Goal: Check status: Check status

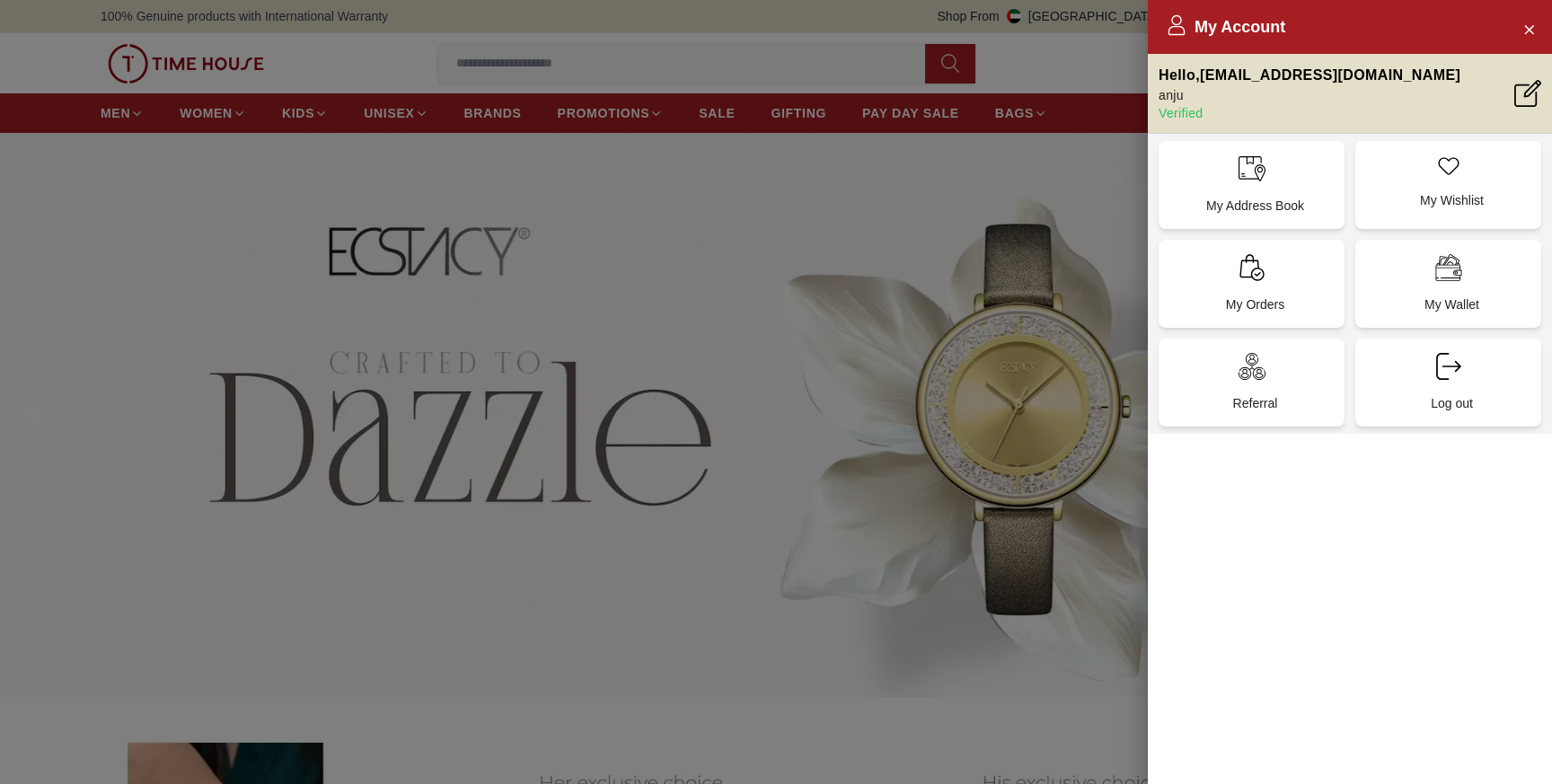
click at [884, 214] on div at bounding box center [776, 392] width 1552 height 784
click at [1527, 27] on icon "Close Account" at bounding box center [1528, 29] width 9 height 9
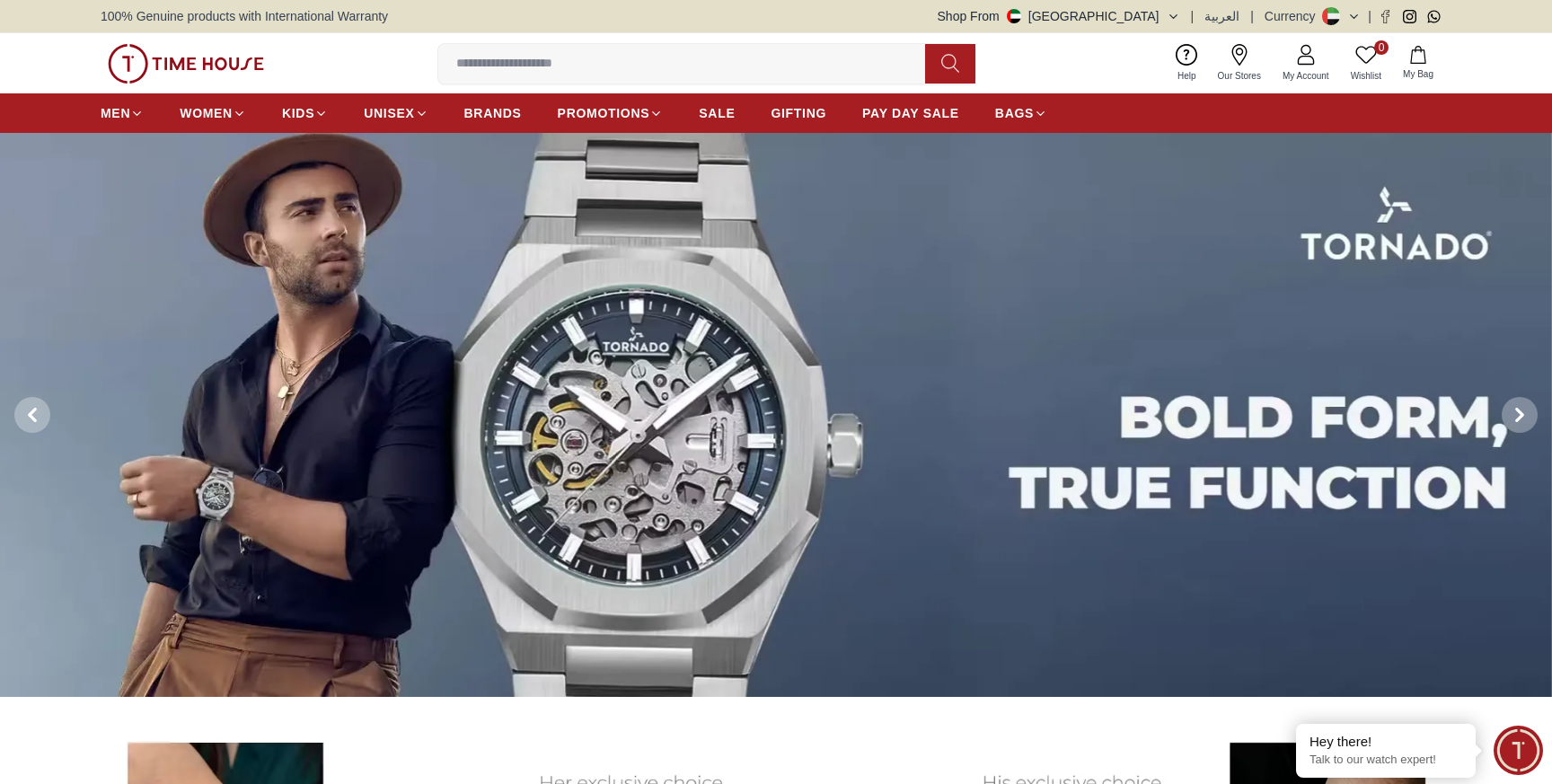
click at [594, 77] on input at bounding box center [688, 64] width 502 height 36
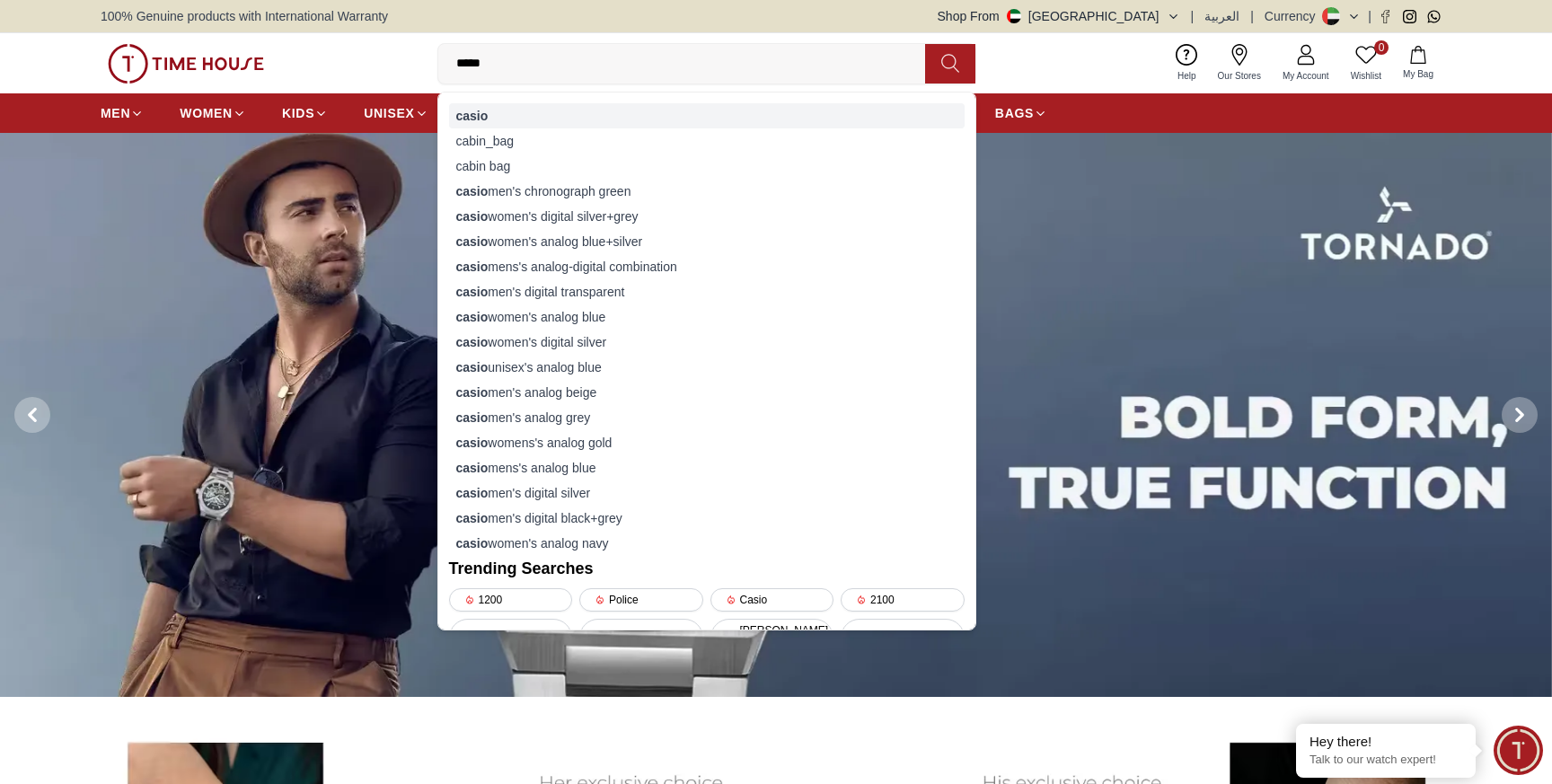
type input "*****"
click at [513, 118] on div "casio" at bounding box center [707, 116] width 516 height 26
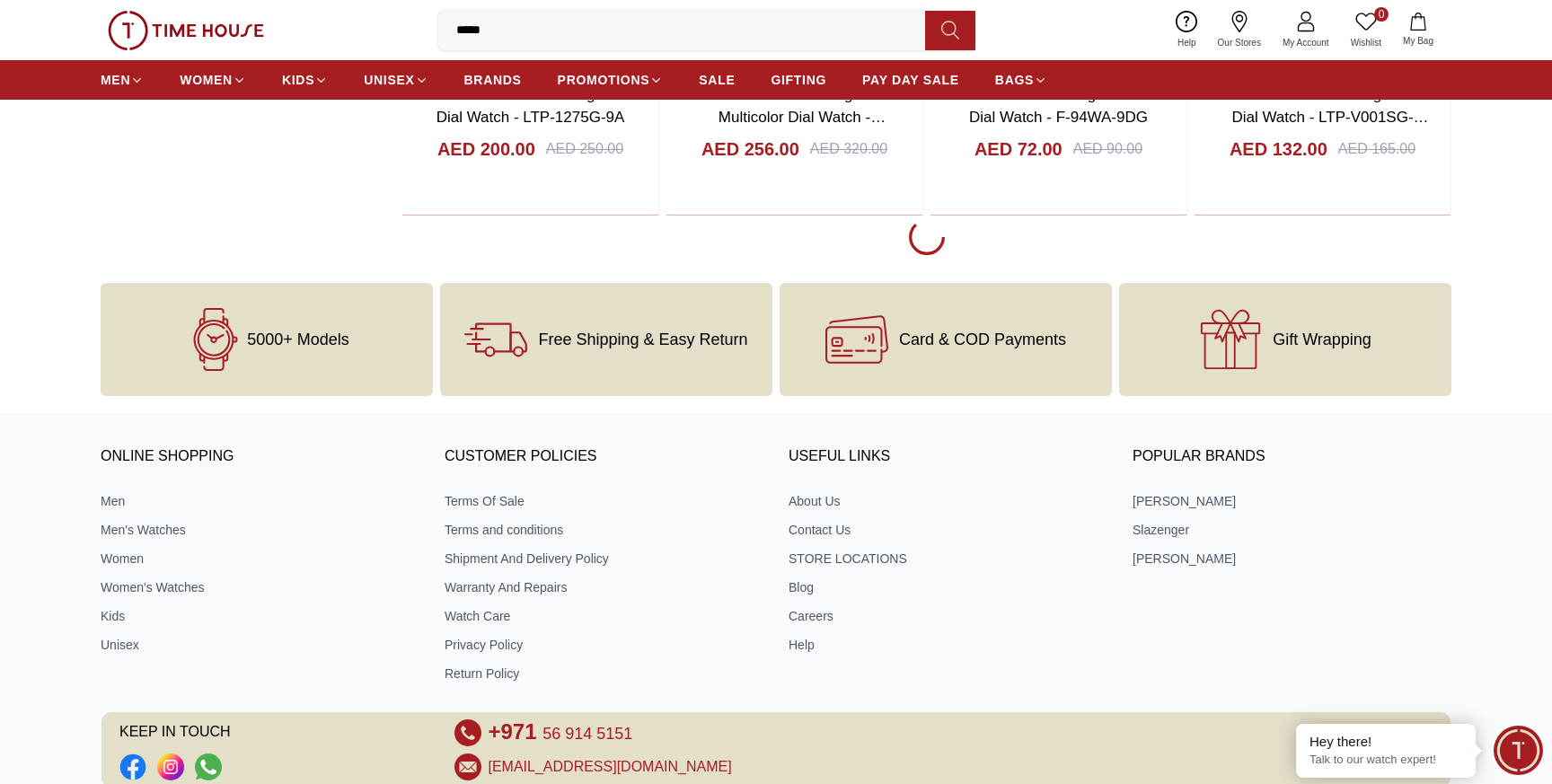
scroll to position [2493, 0]
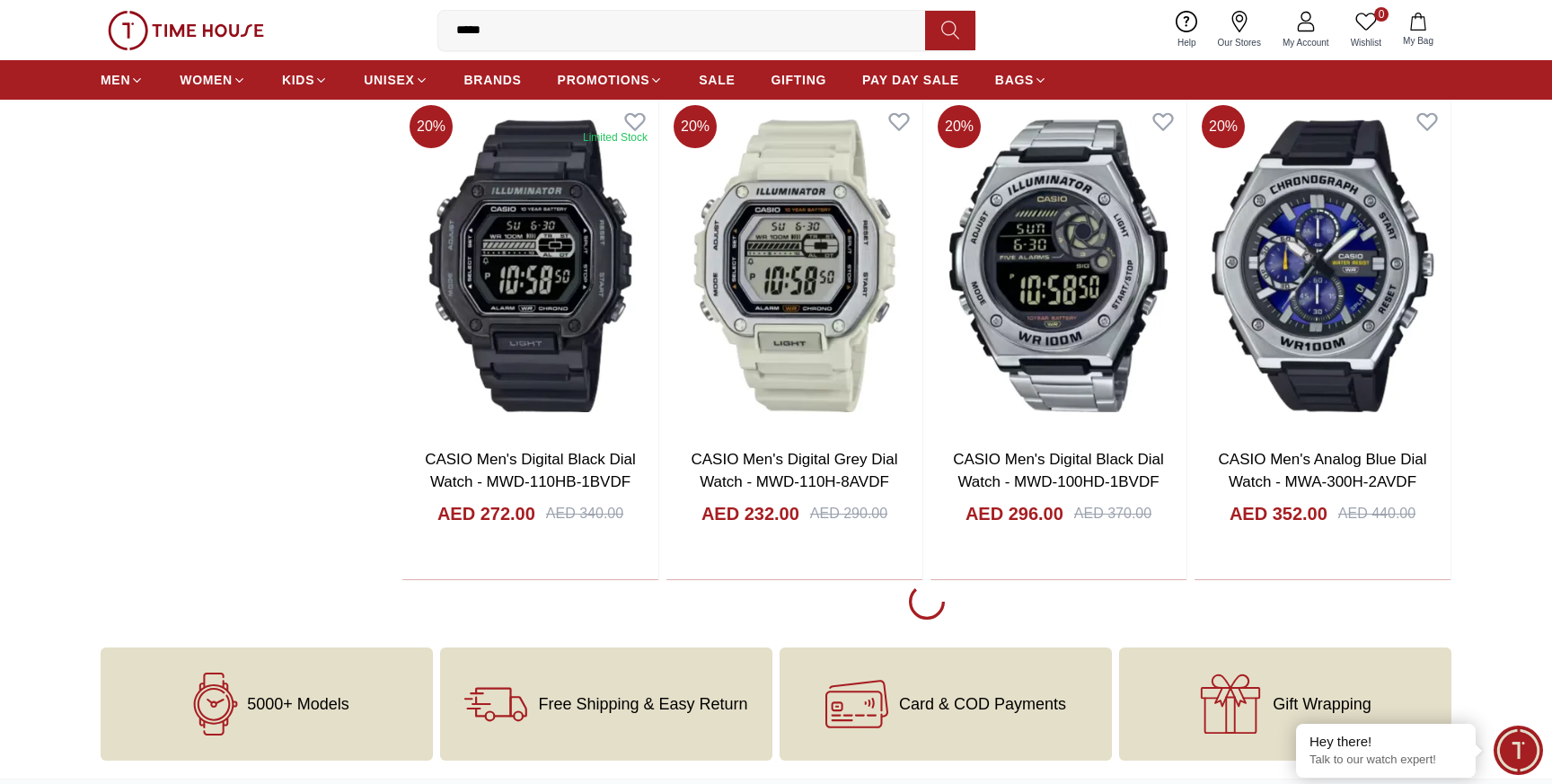
scroll to position [7010, 0]
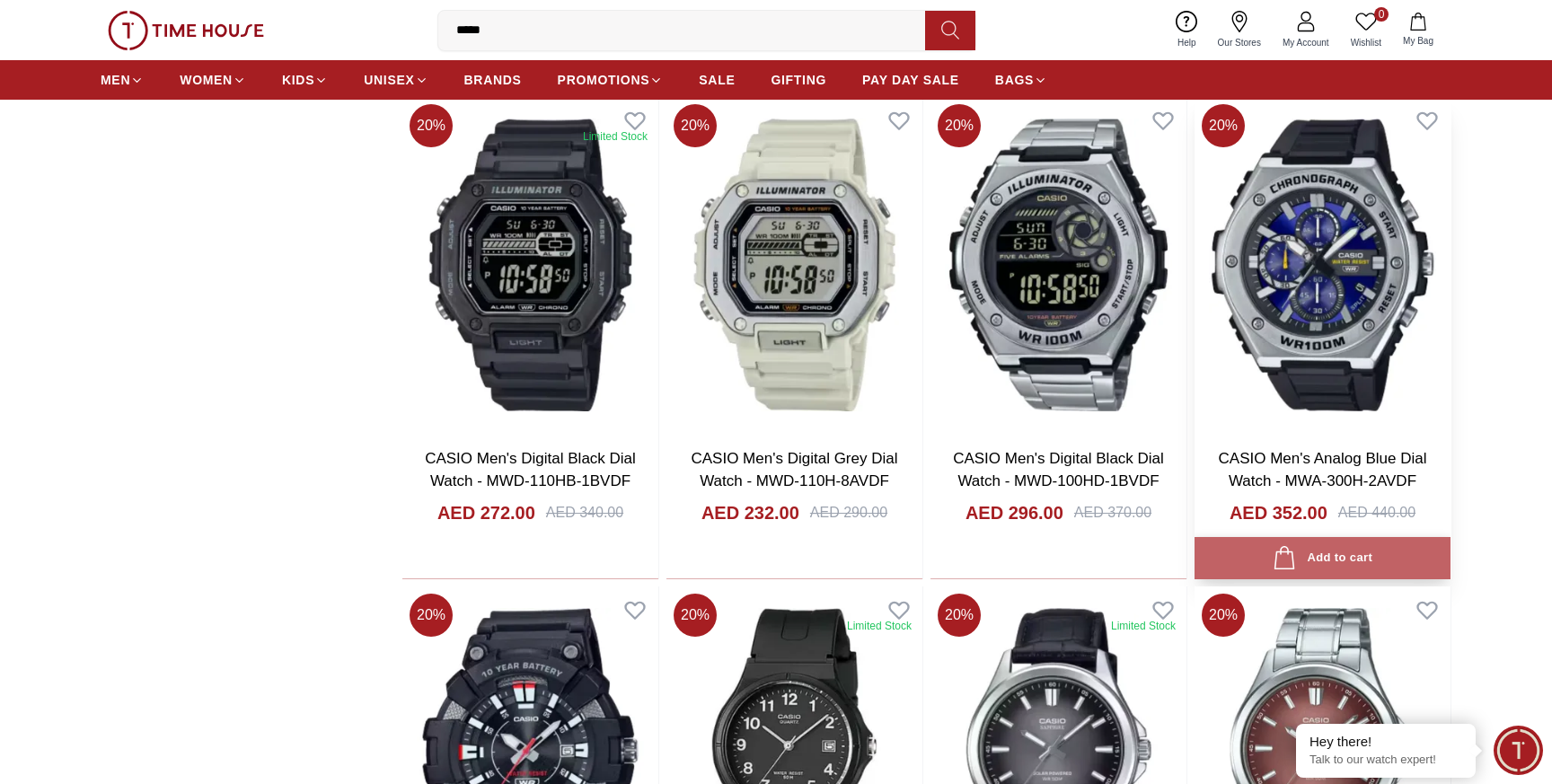
click at [1318, 554] on div "Add to cart" at bounding box center [1322, 558] width 100 height 25
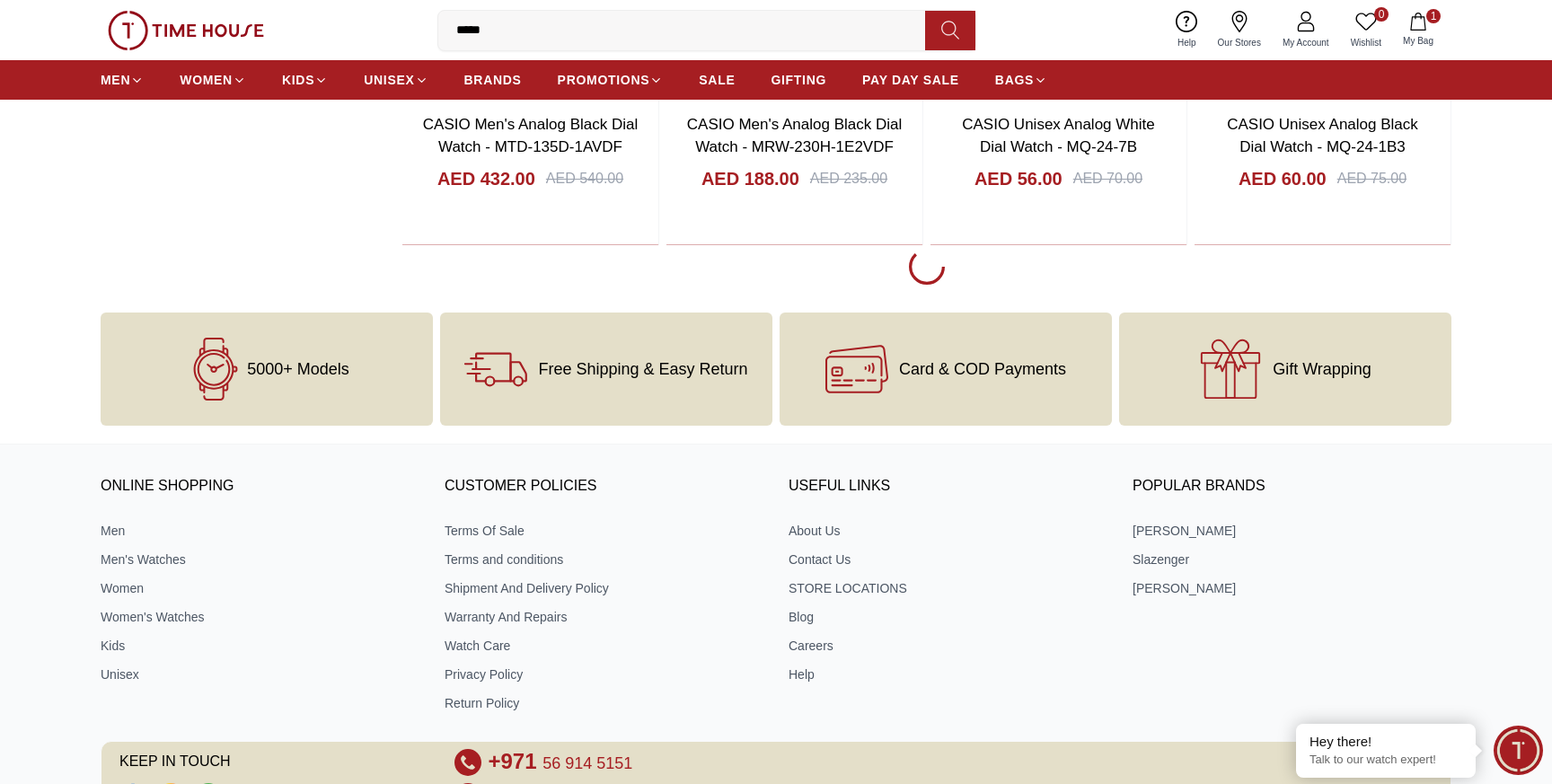
scroll to position [12232, 0]
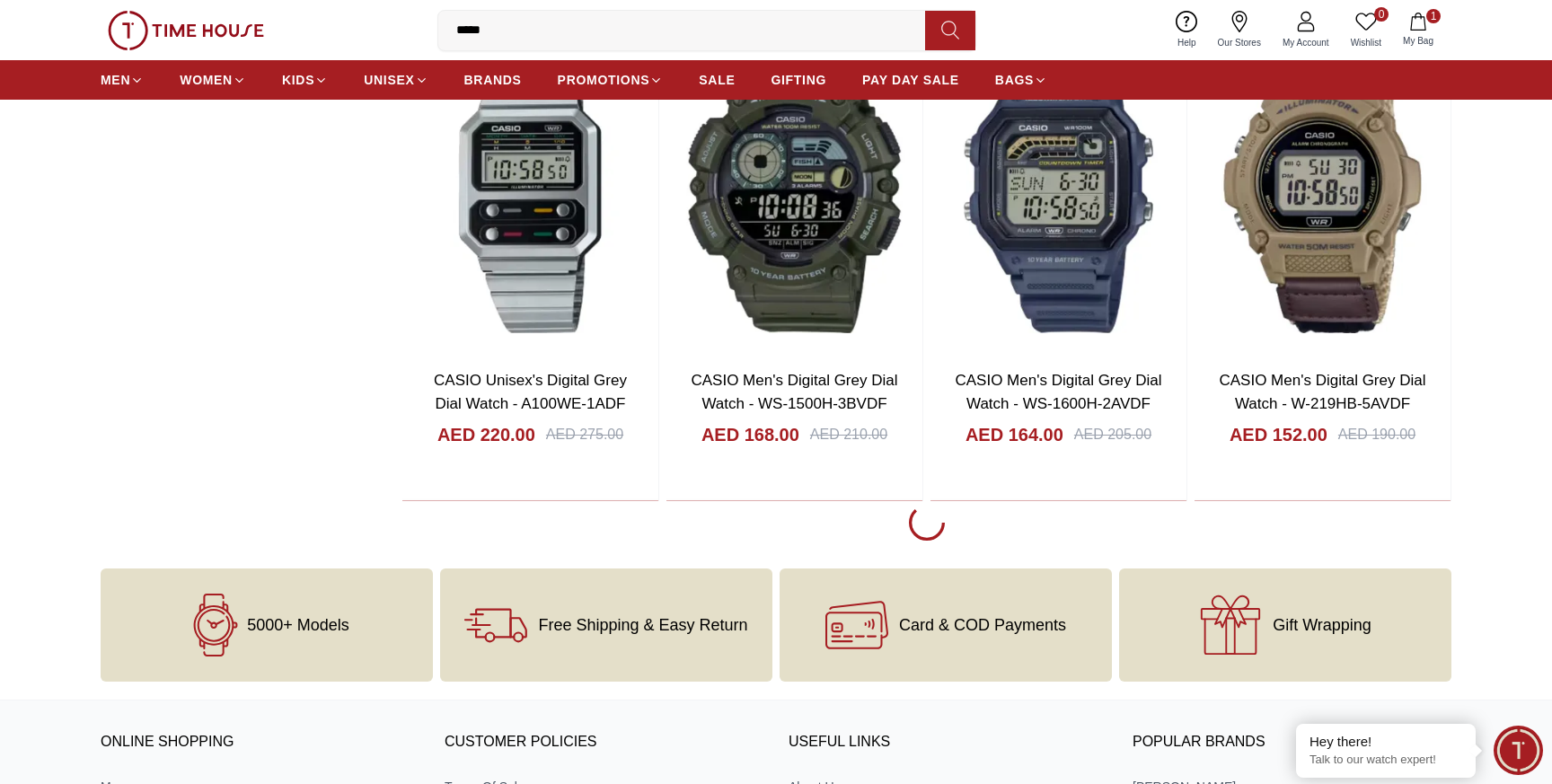
scroll to position [16877, 0]
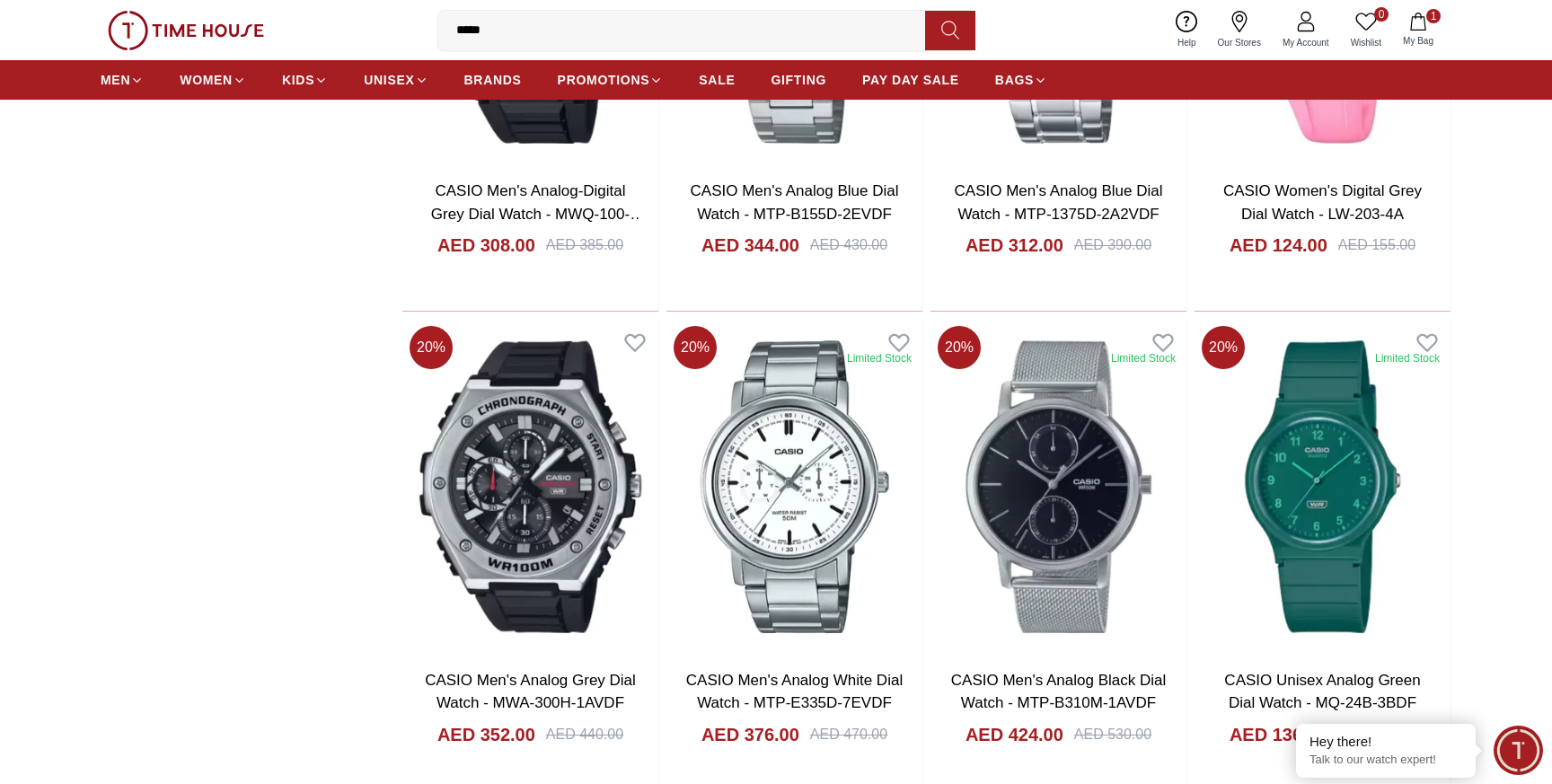
scroll to position [19016, 0]
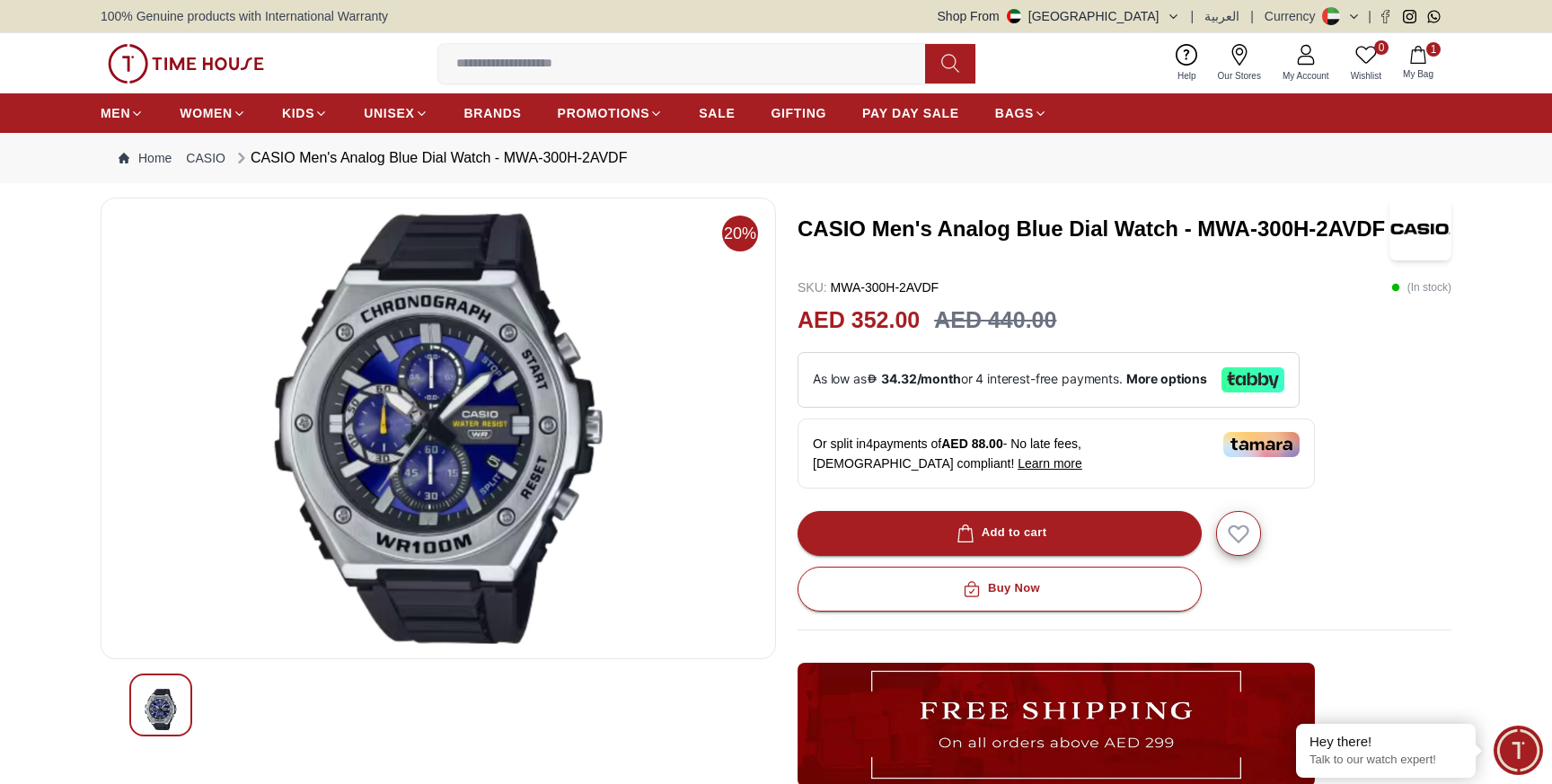
click at [1426, 64] on button "1 My Bag" at bounding box center [1417, 64] width 52 height 43
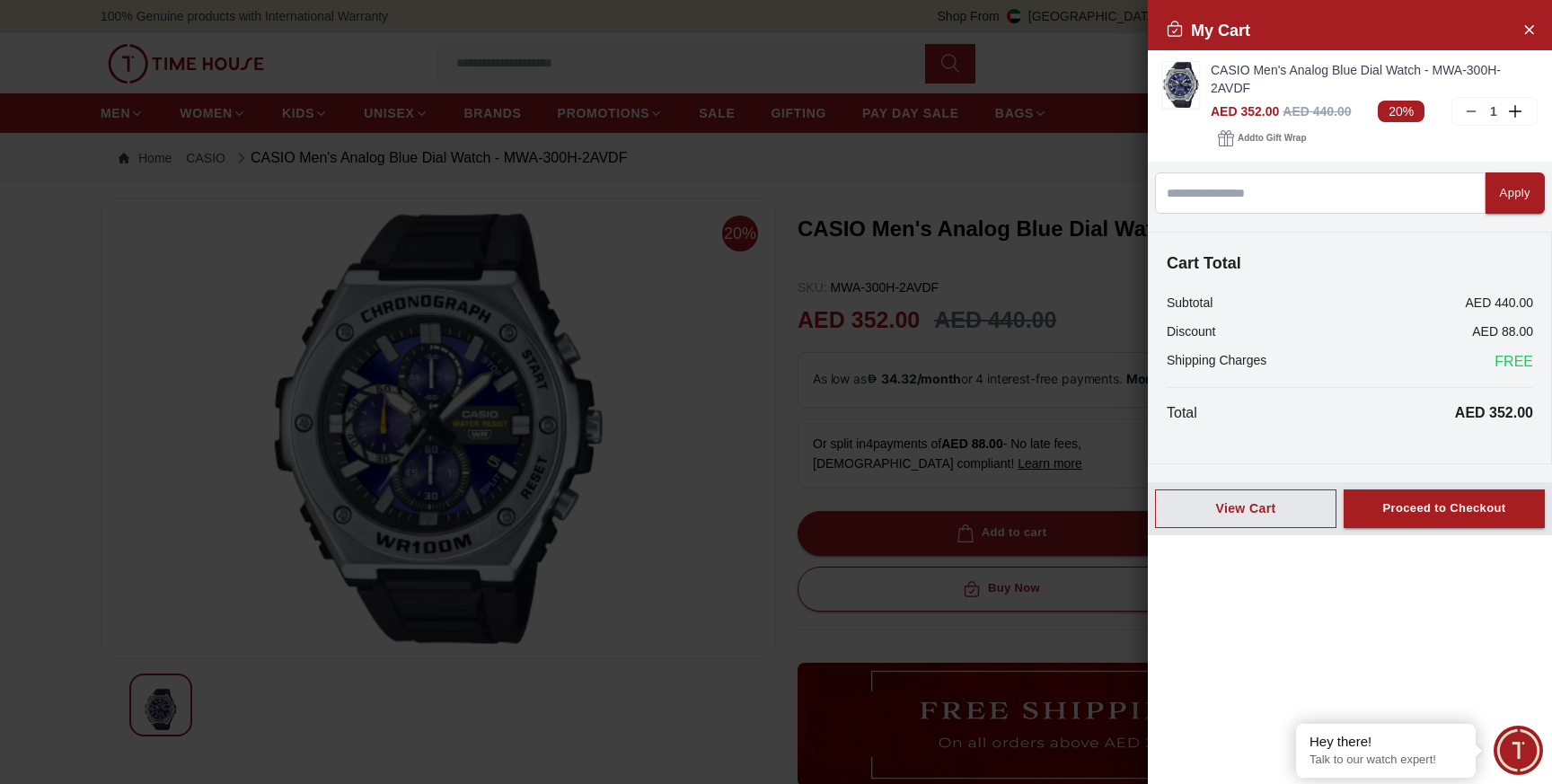
click at [691, 247] on div at bounding box center [776, 392] width 1552 height 784
click at [1533, 33] on icon "Close Account" at bounding box center [1528, 29] width 14 height 23
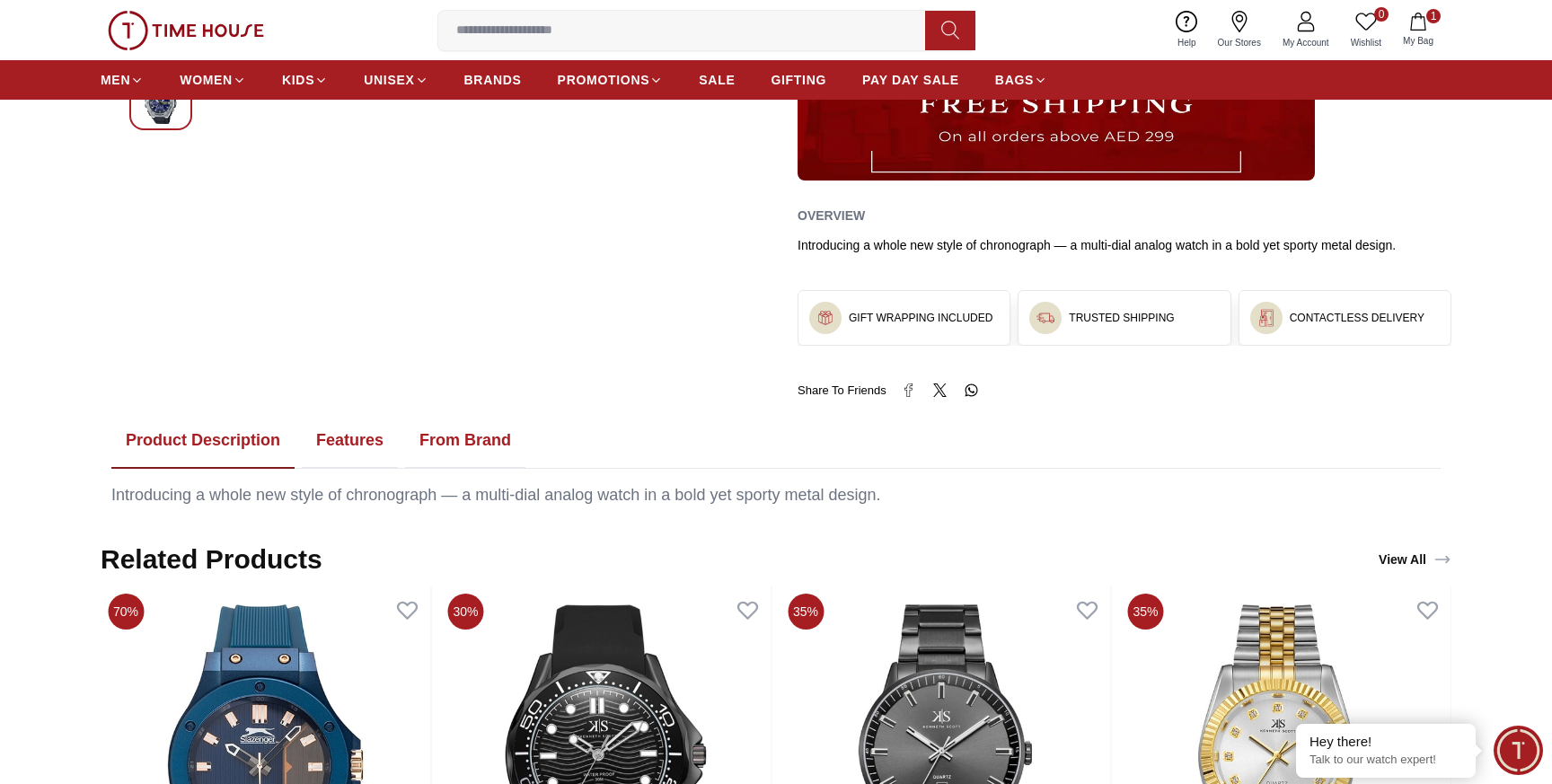
scroll to position [572, 0]
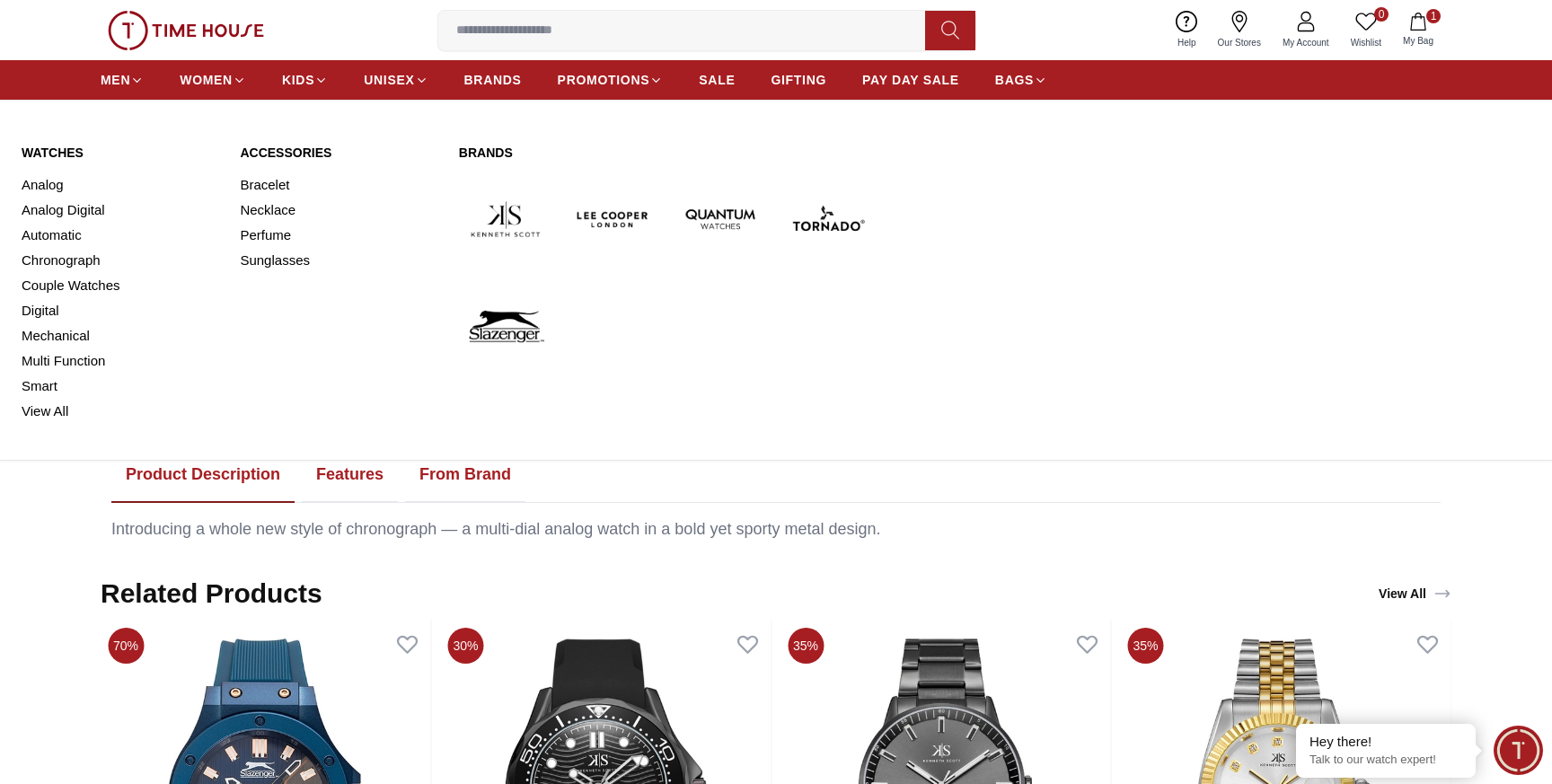
click at [484, 150] on link "Brands" at bounding box center [666, 153] width 416 height 18
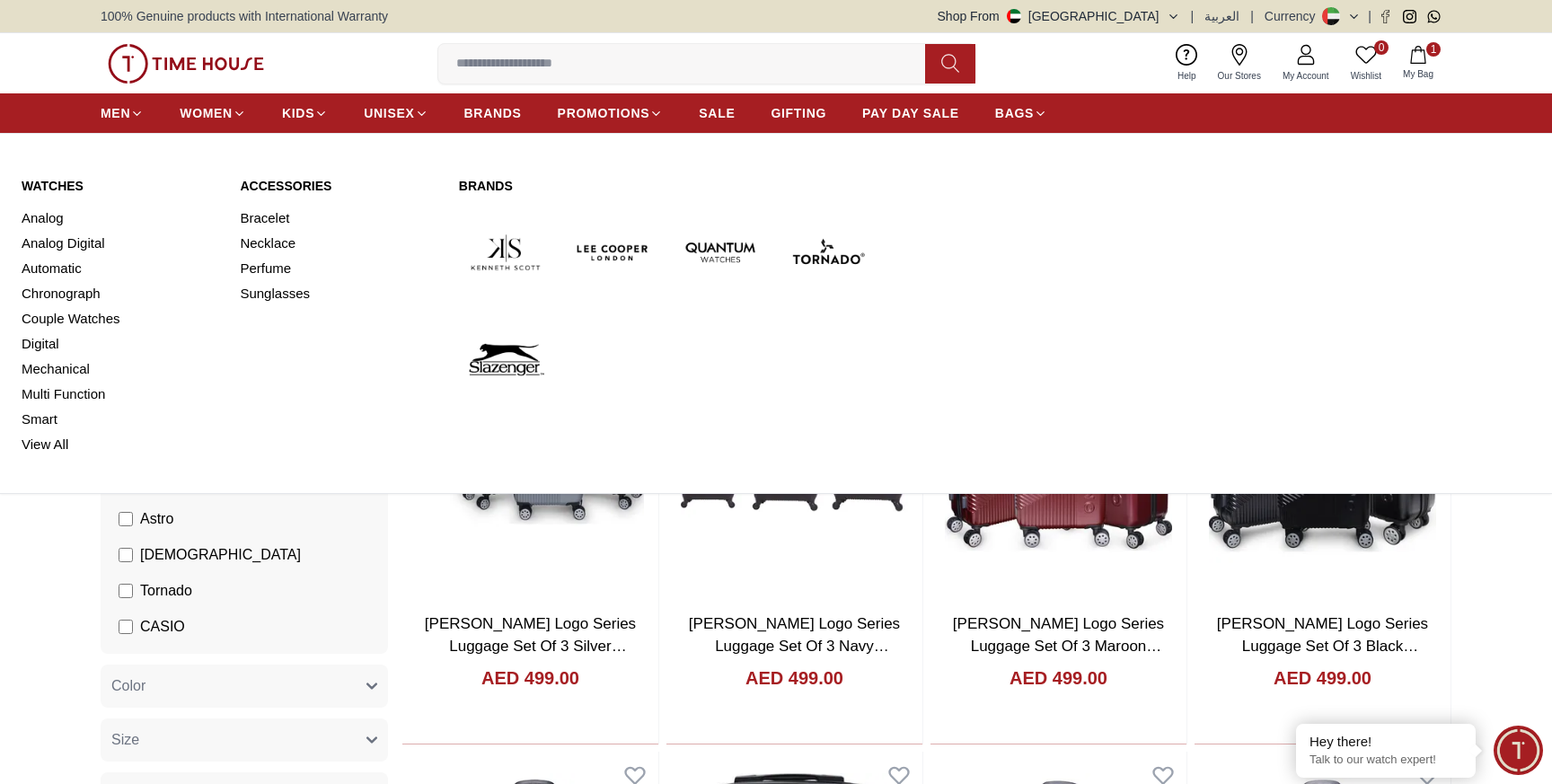
click at [500, 191] on link "Brands" at bounding box center [666, 186] width 416 height 18
click at [115, 115] on span "MEN" at bounding box center [115, 113] width 29 height 18
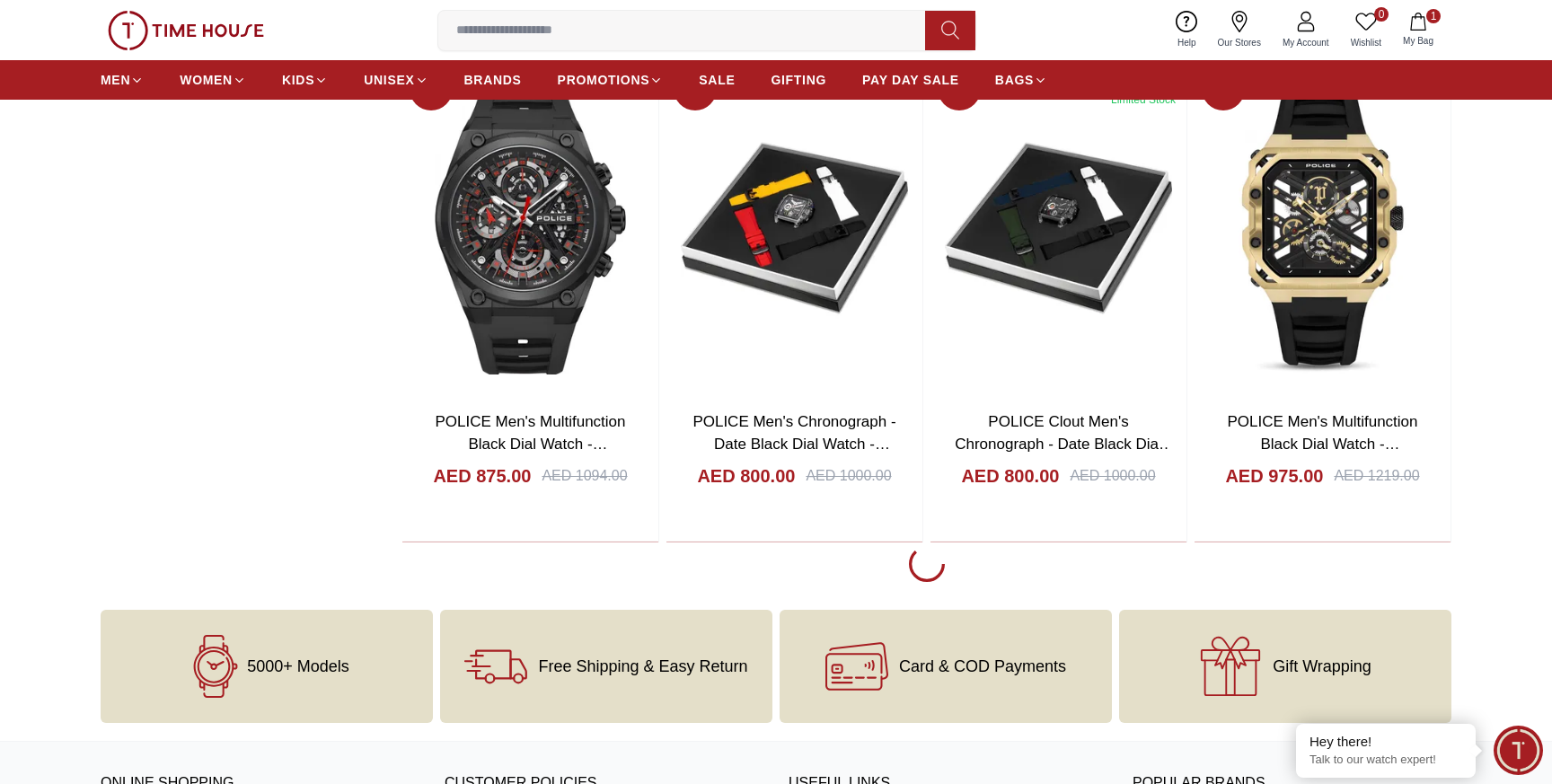
scroll to position [2163, 0]
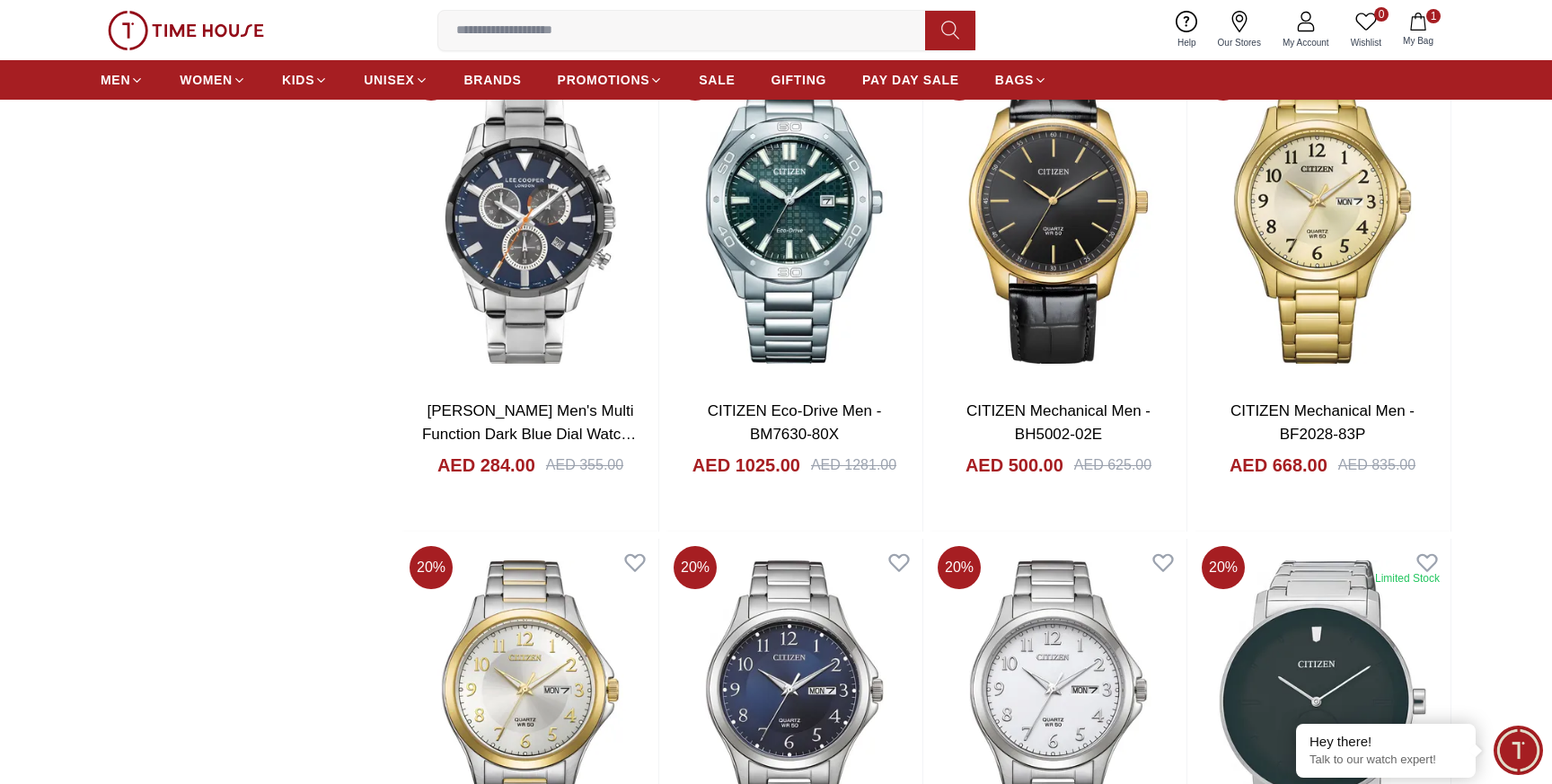
scroll to position [4636, 0]
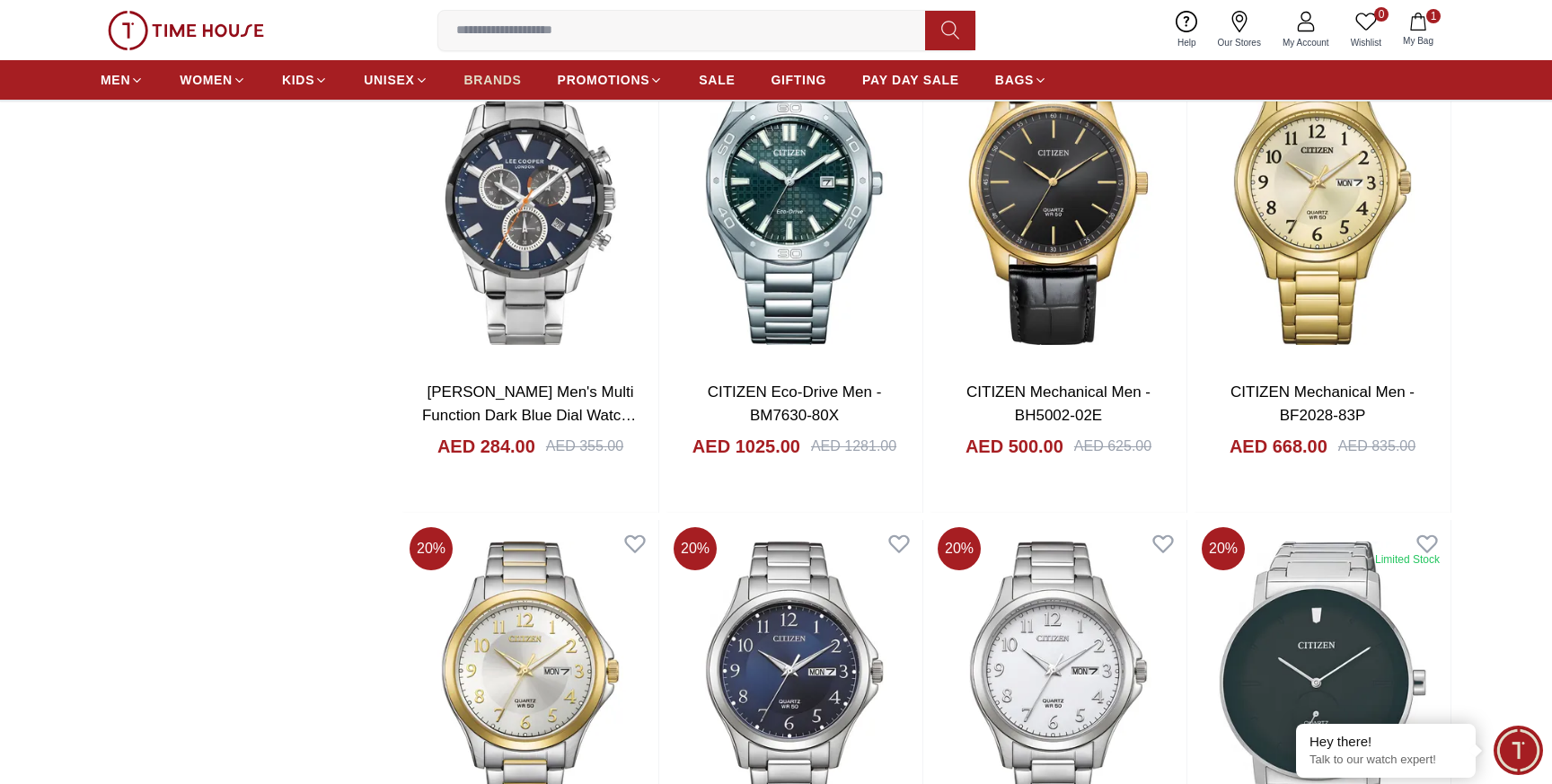
click at [491, 80] on span "BRANDS" at bounding box center [493, 80] width 58 height 18
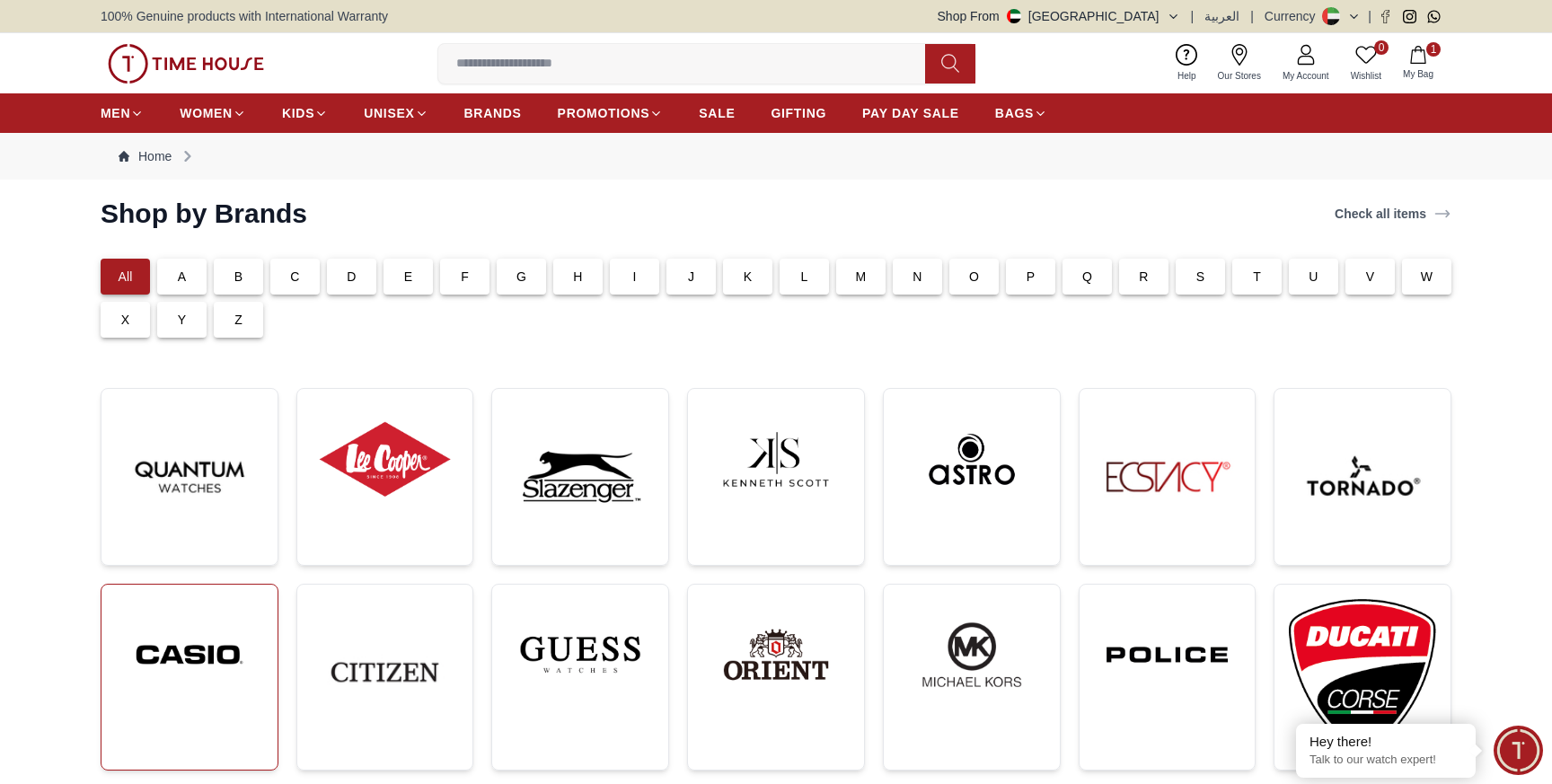
click at [156, 659] on img at bounding box center [189, 655] width 147 height 112
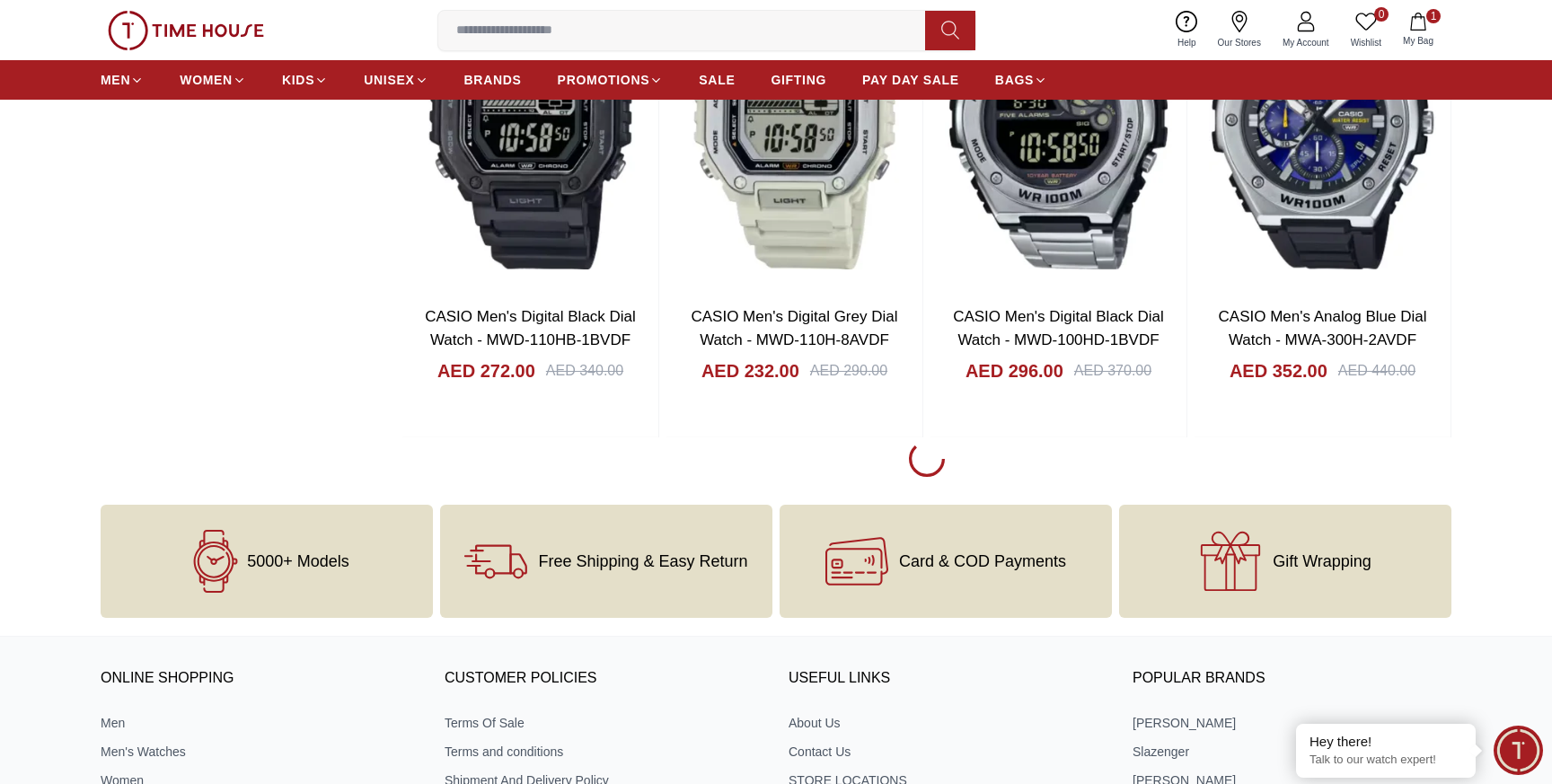
scroll to position [7925, 0]
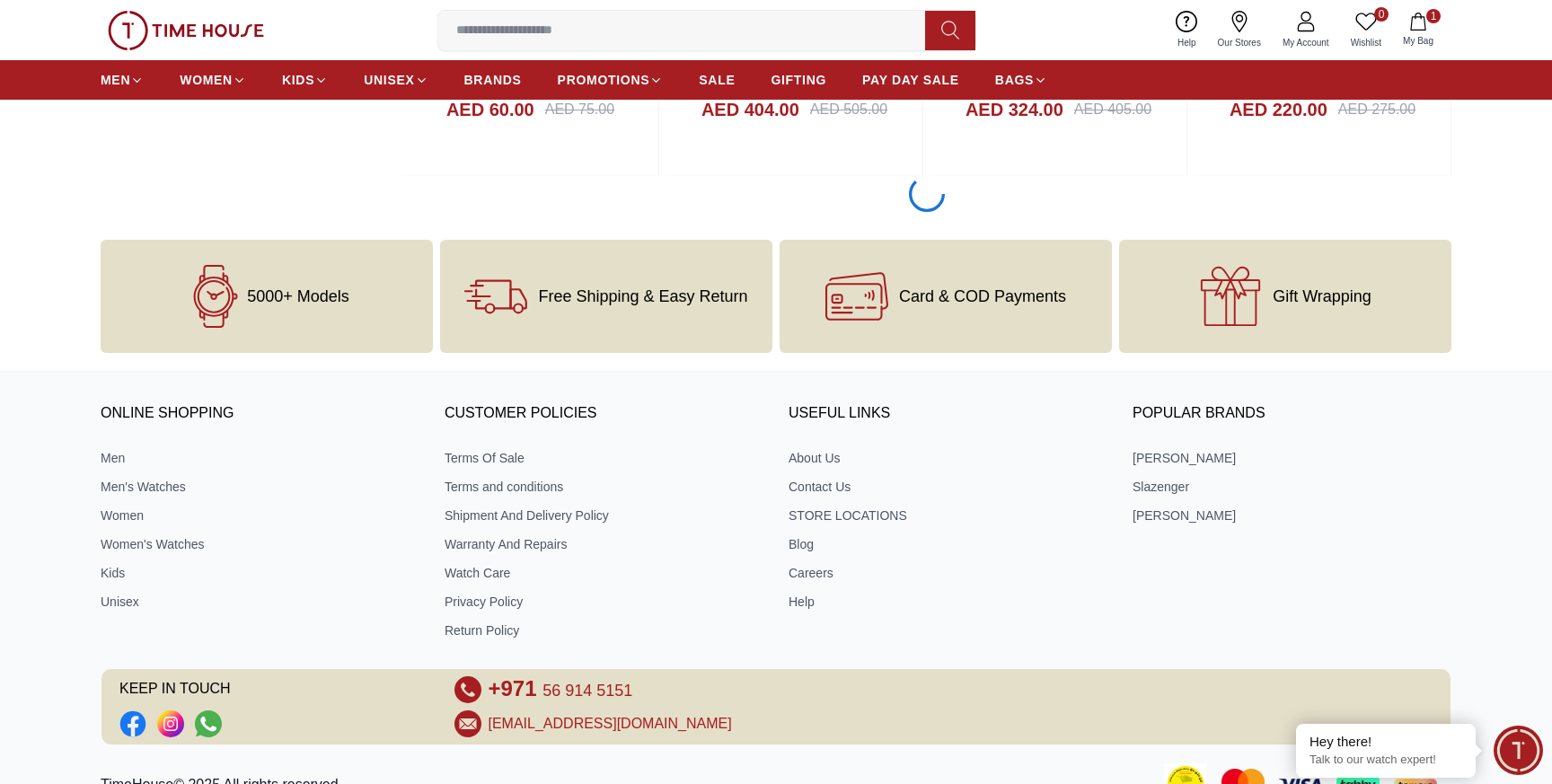
scroll to position [13006, 0]
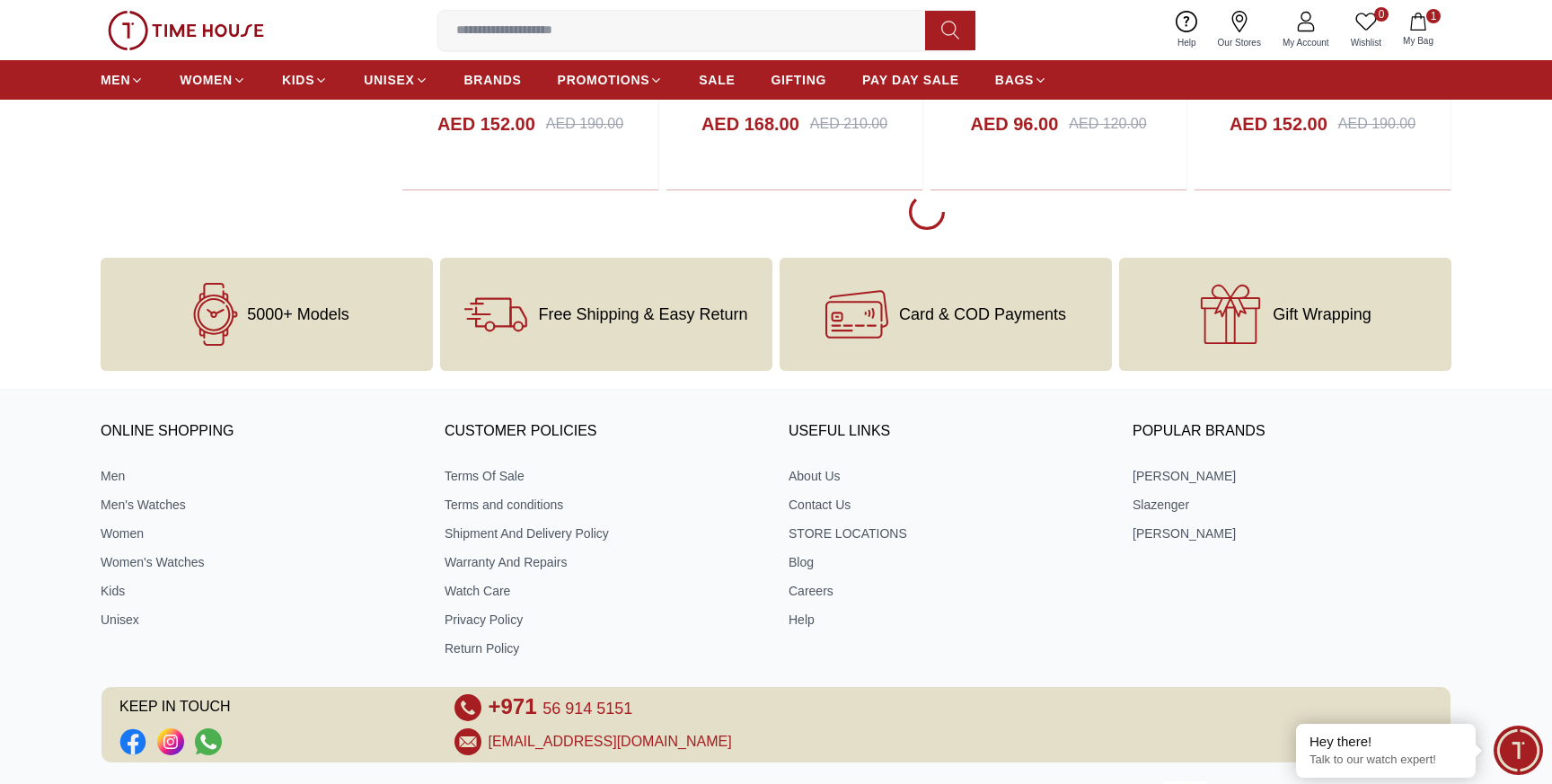
scroll to position [17918, 0]
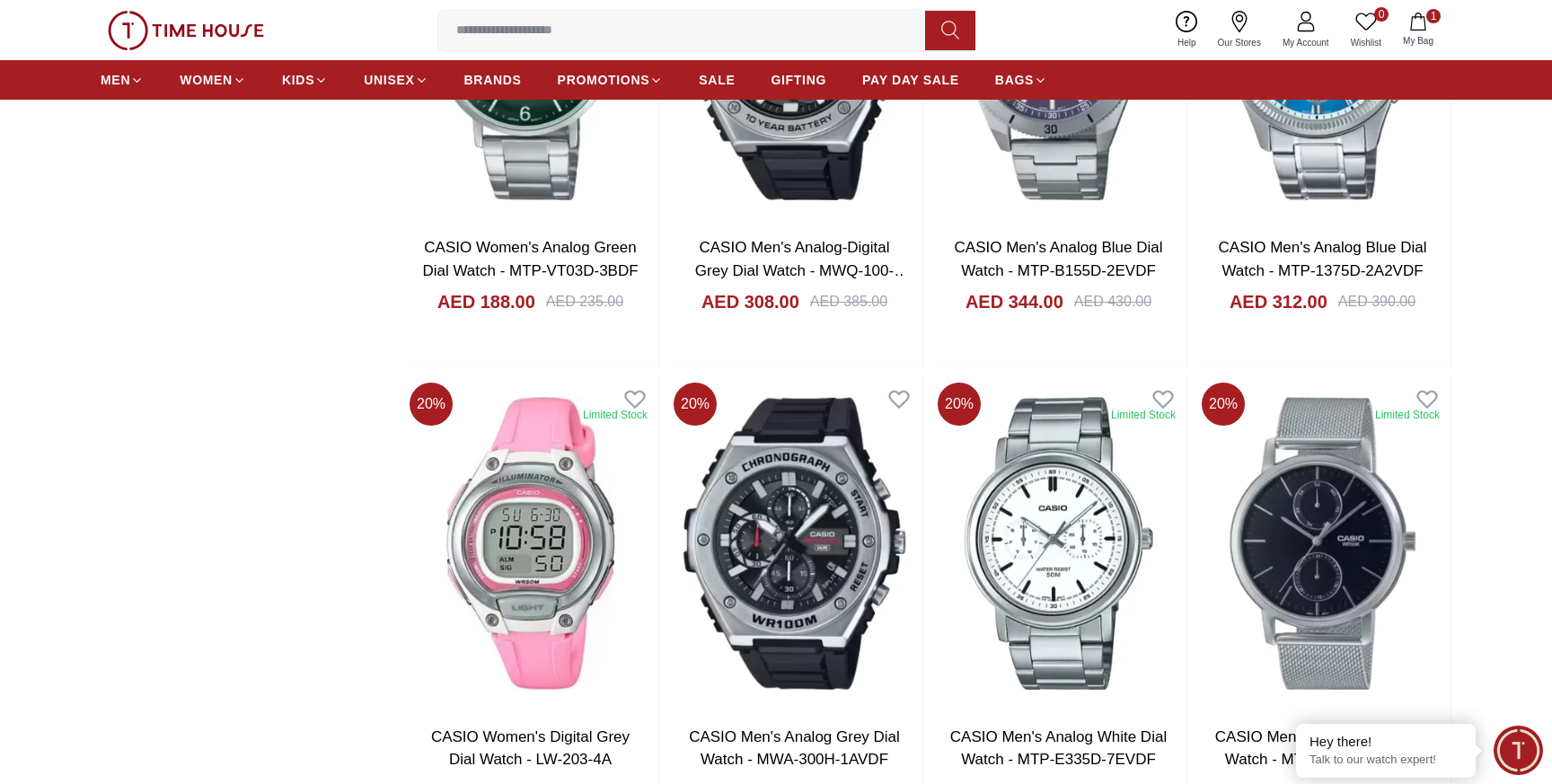
scroll to position [19198, 0]
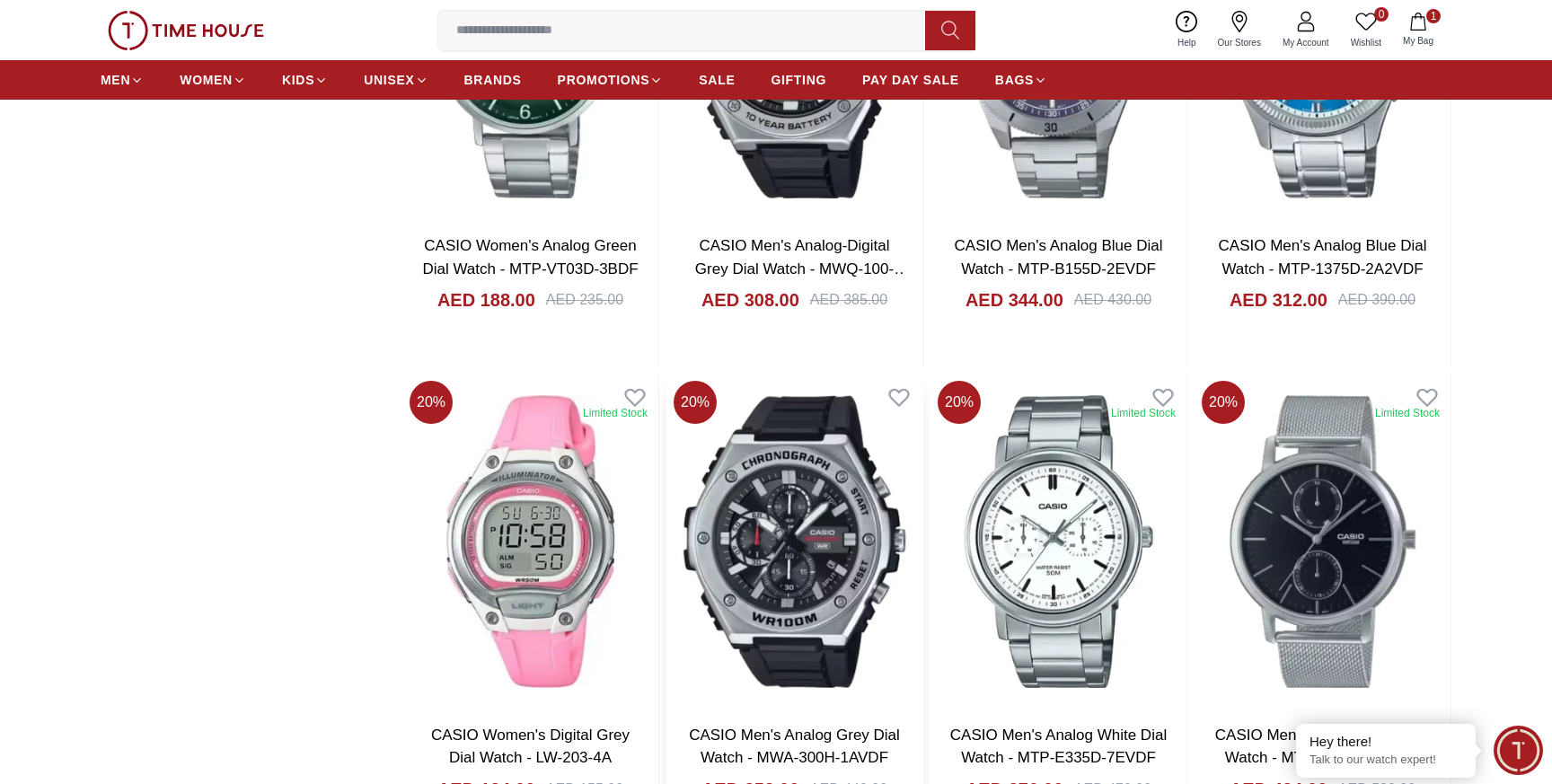
click at [779, 476] on img at bounding box center [794, 541] width 256 height 336
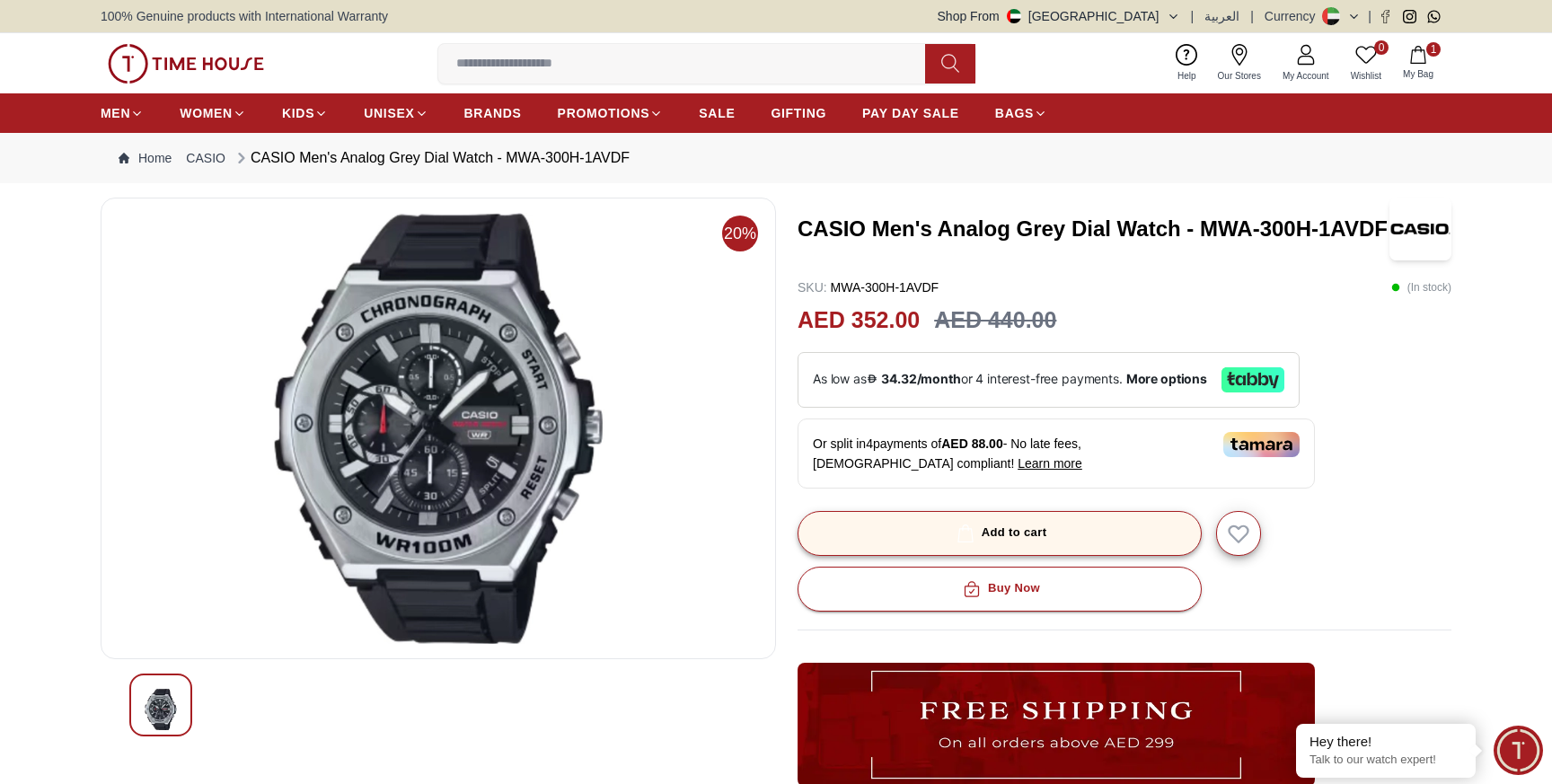
click at [1012, 533] on div "Add to cart" at bounding box center [999, 533] width 94 height 21
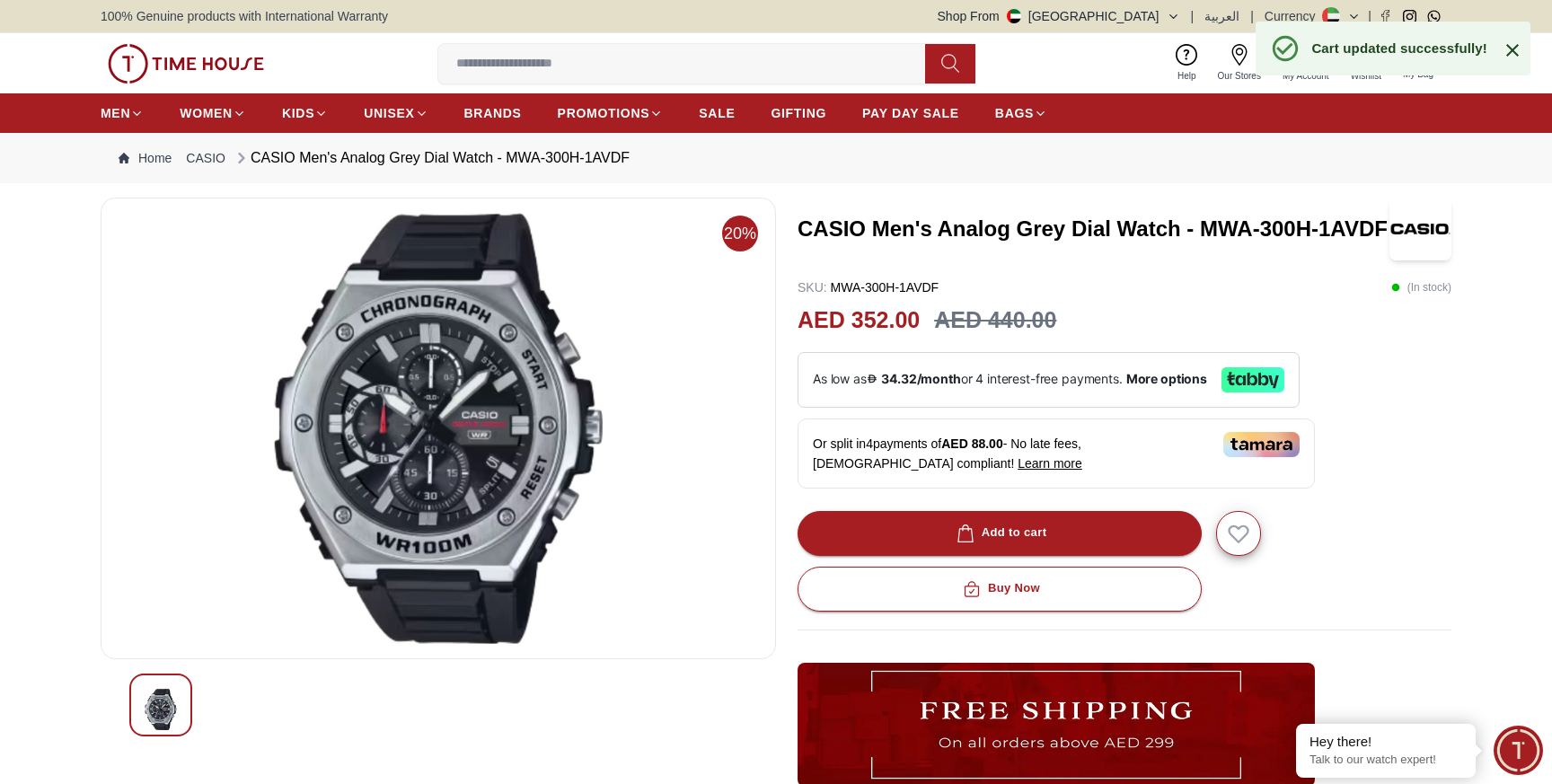
click at [1514, 49] on icon at bounding box center [1512, 50] width 22 height 22
click at [1419, 60] on icon "button" at bounding box center [1417, 54] width 18 height 18
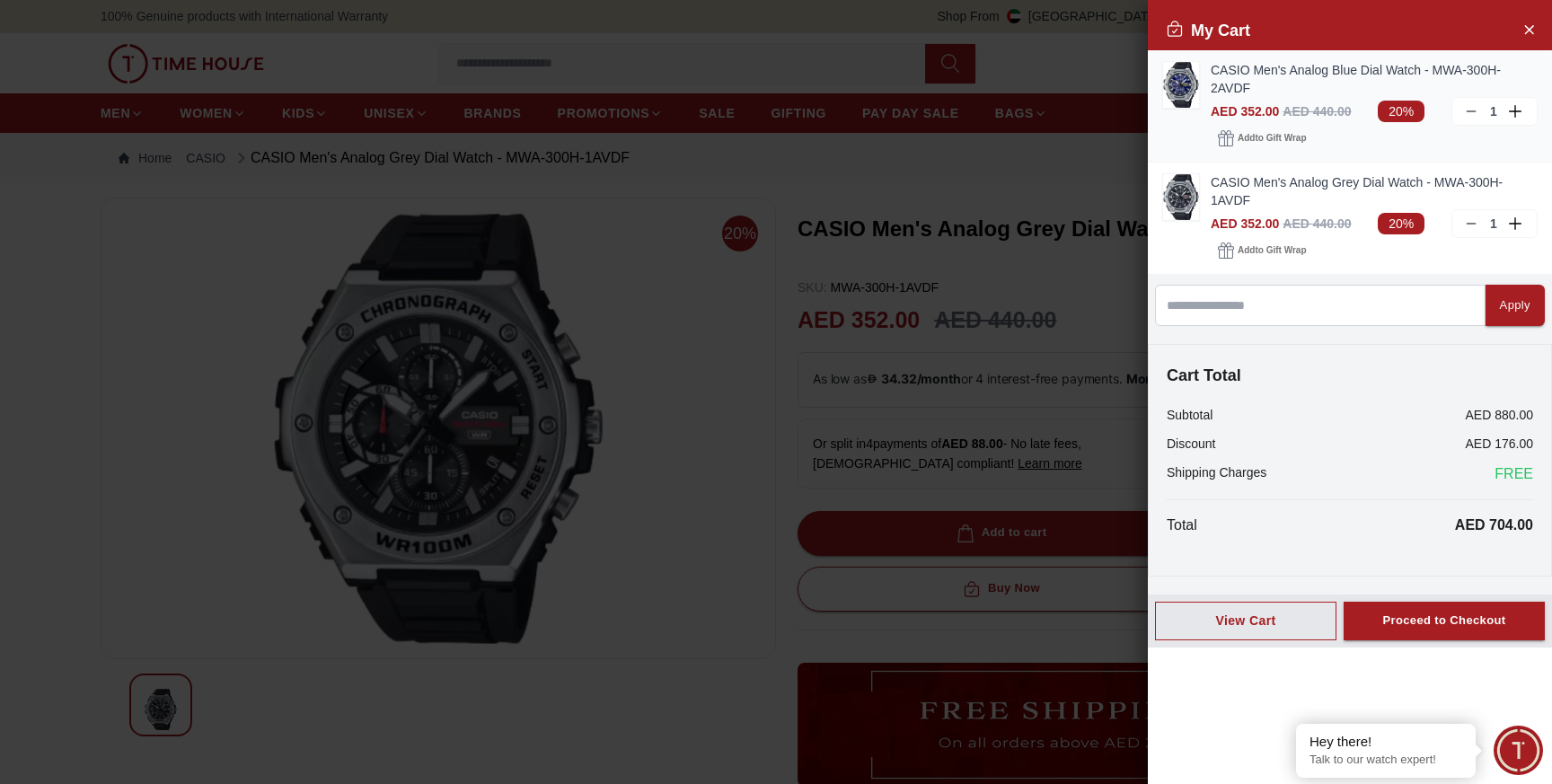
click at [1462, 105] on div "1" at bounding box center [1494, 111] width 86 height 28
click at [1470, 110] on icon at bounding box center [1470, 111] width 14 height 14
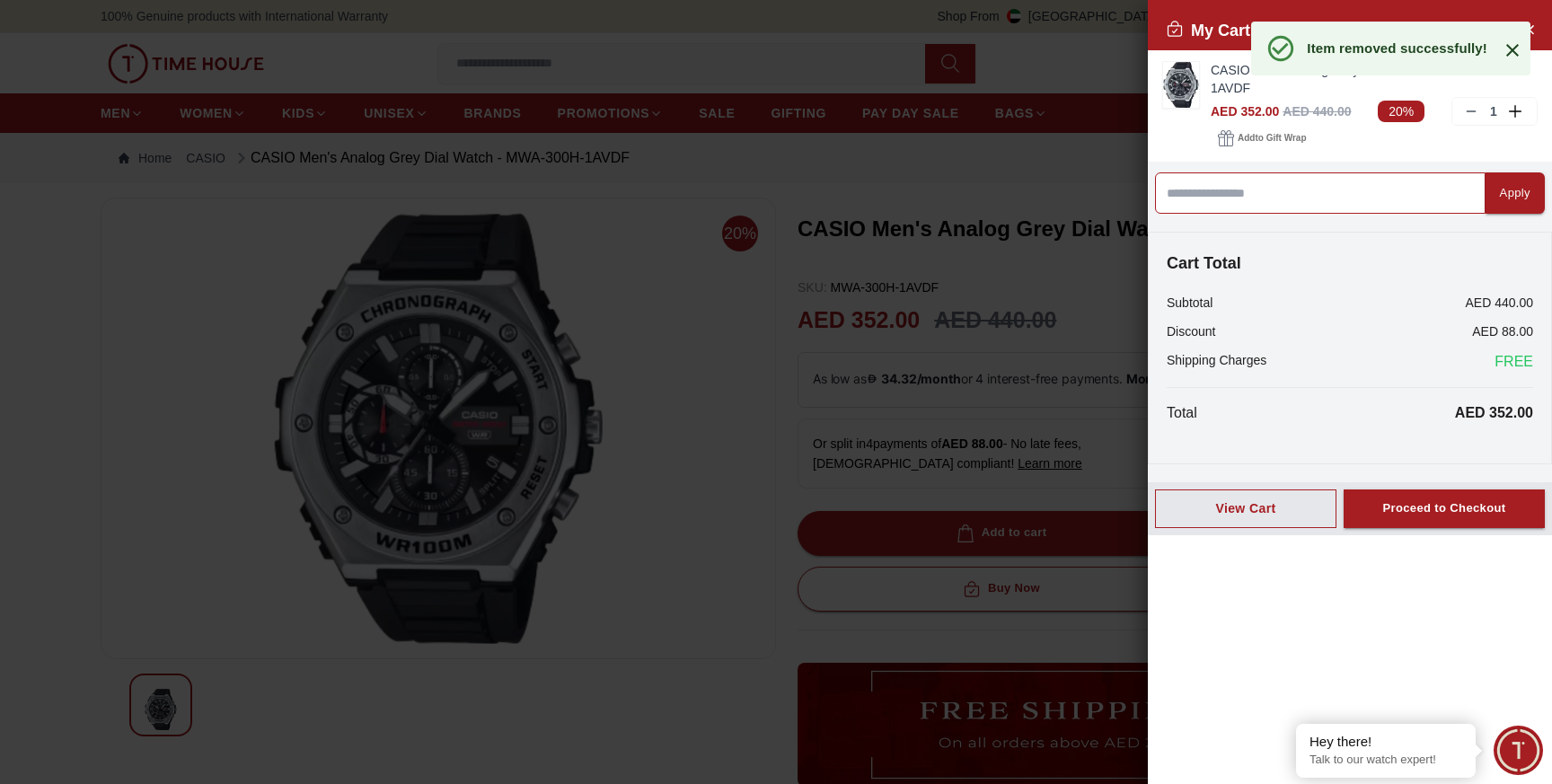
click at [1356, 188] on input at bounding box center [1320, 193] width 331 height 42
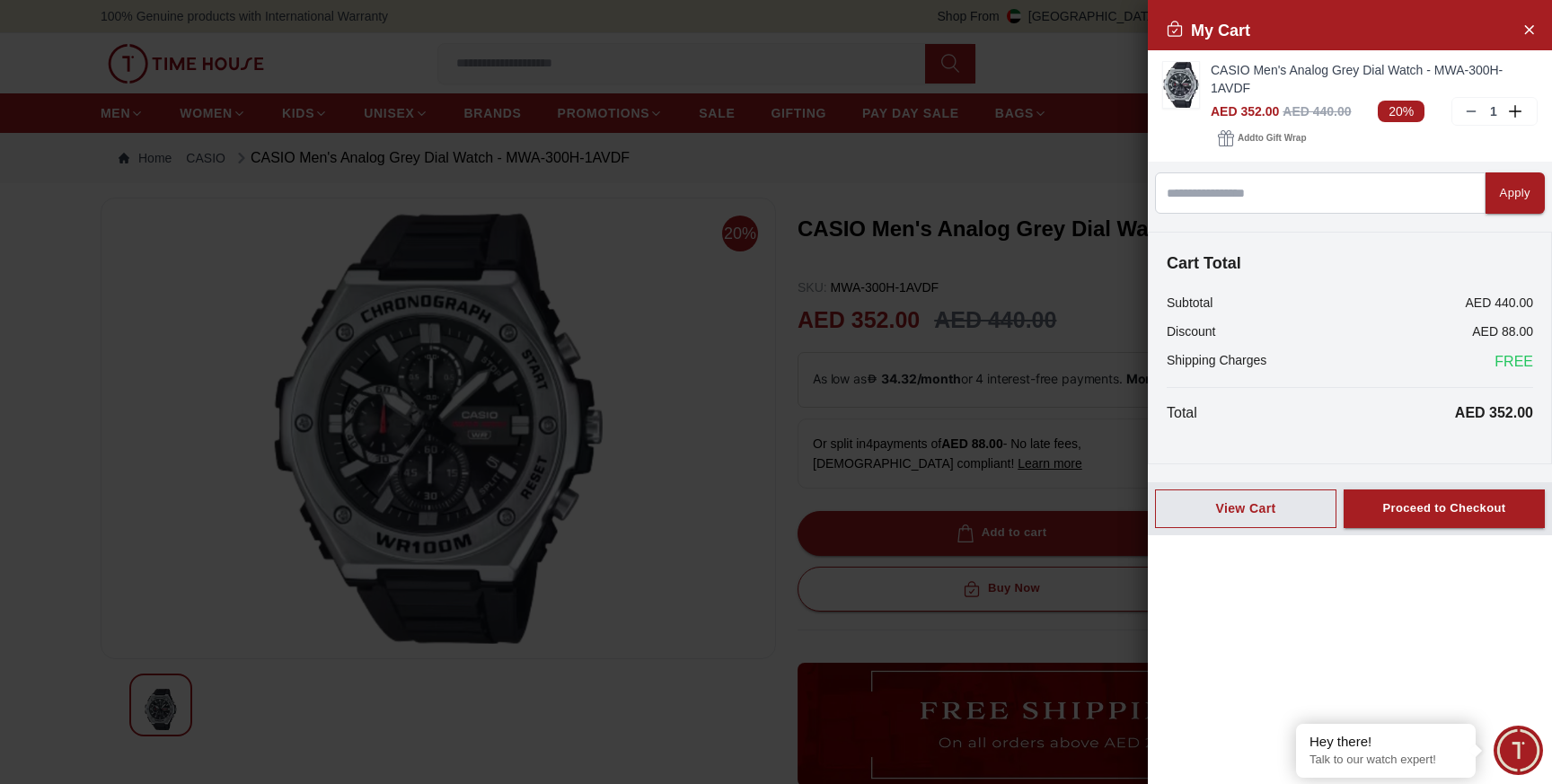
click at [665, 641] on div at bounding box center [776, 392] width 1552 height 784
click at [1444, 502] on div "Proceed to Checkout" at bounding box center [1444, 509] width 123 height 21
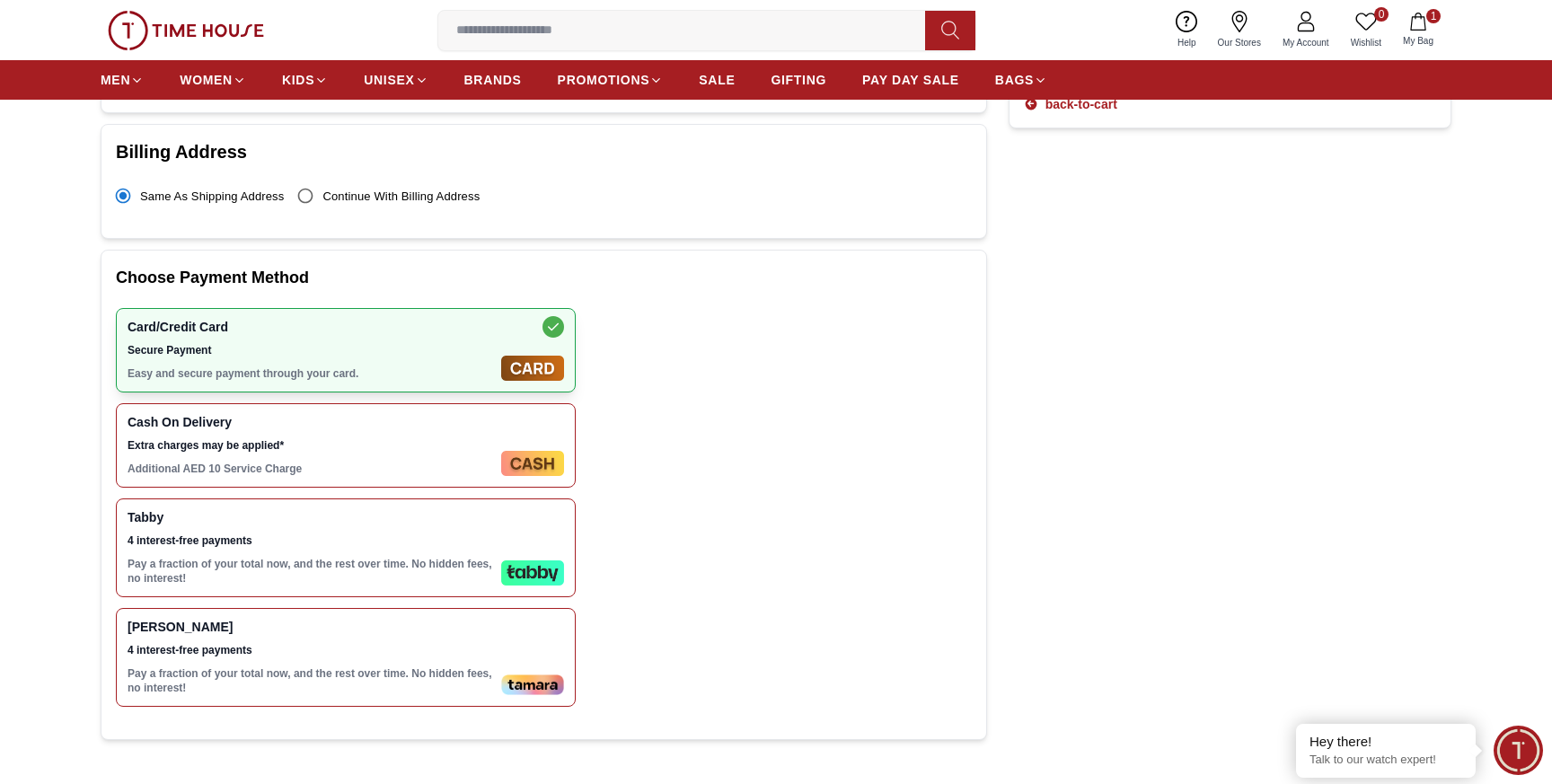
scroll to position [458, 0]
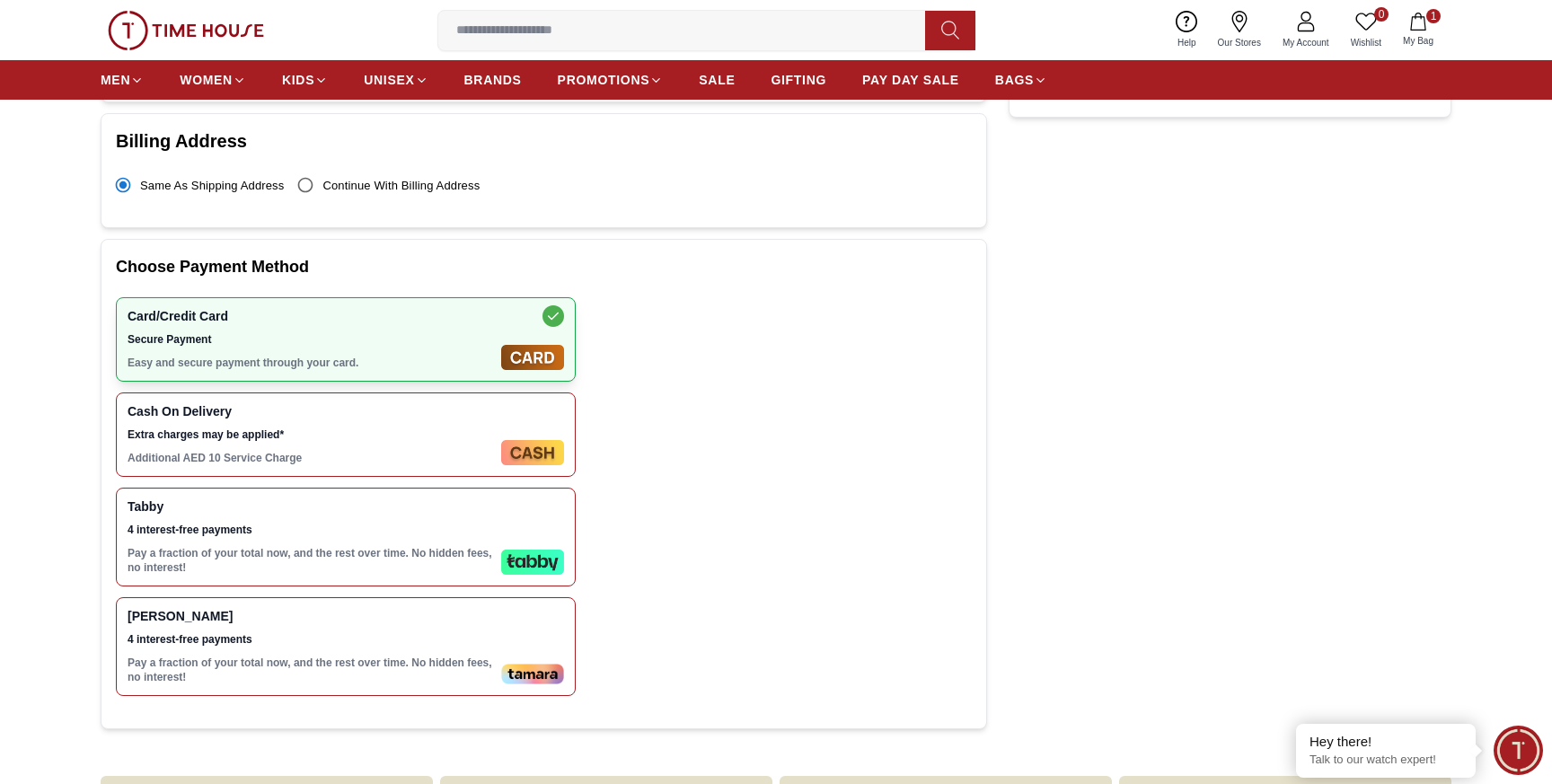
click at [429, 536] on span "4 interest-free payments" at bounding box center [311, 529] width 366 height 14
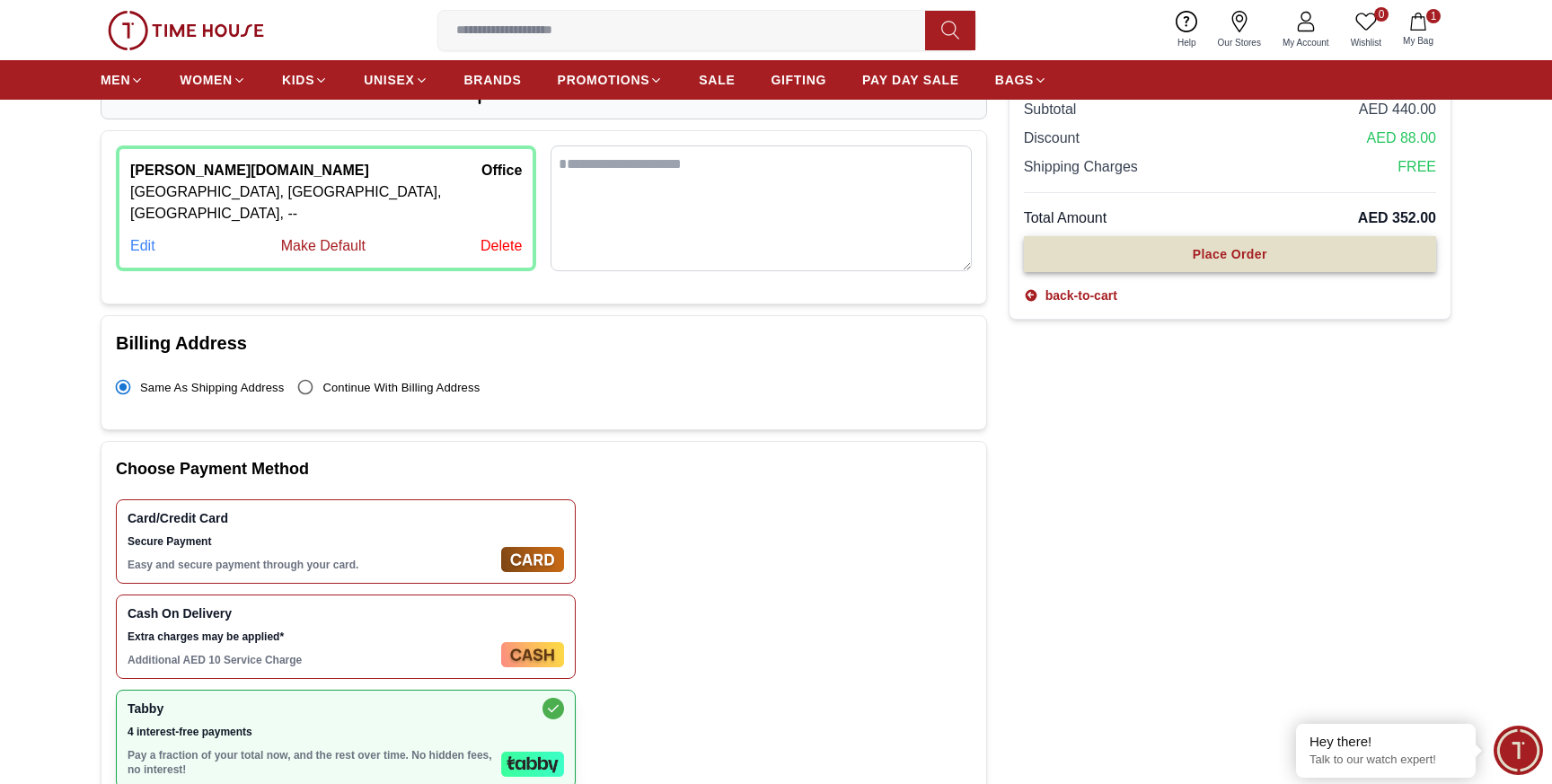
scroll to position [257, 0]
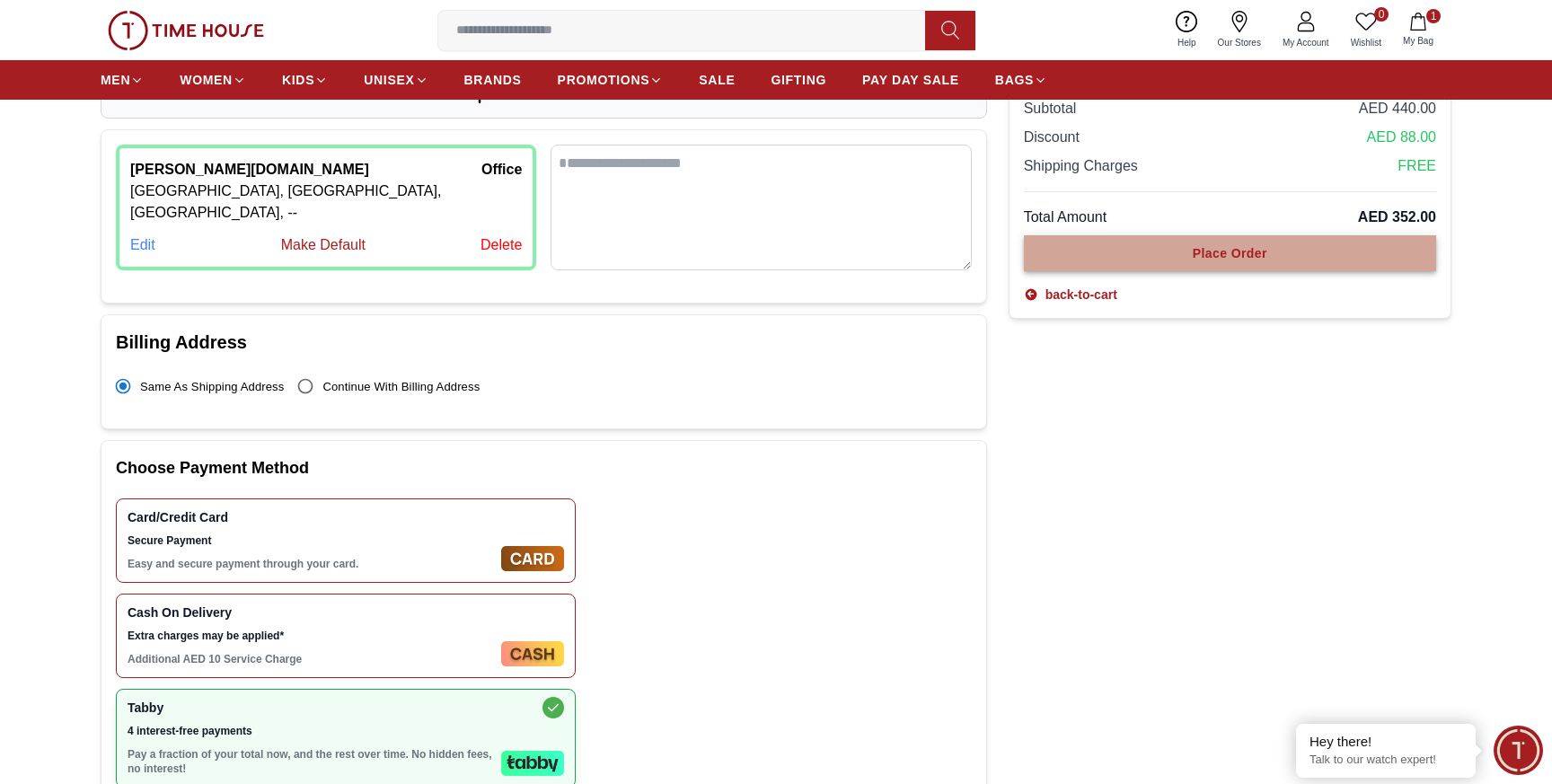
click at [1234, 263] on button "Place Order" at bounding box center [1230, 253] width 412 height 36
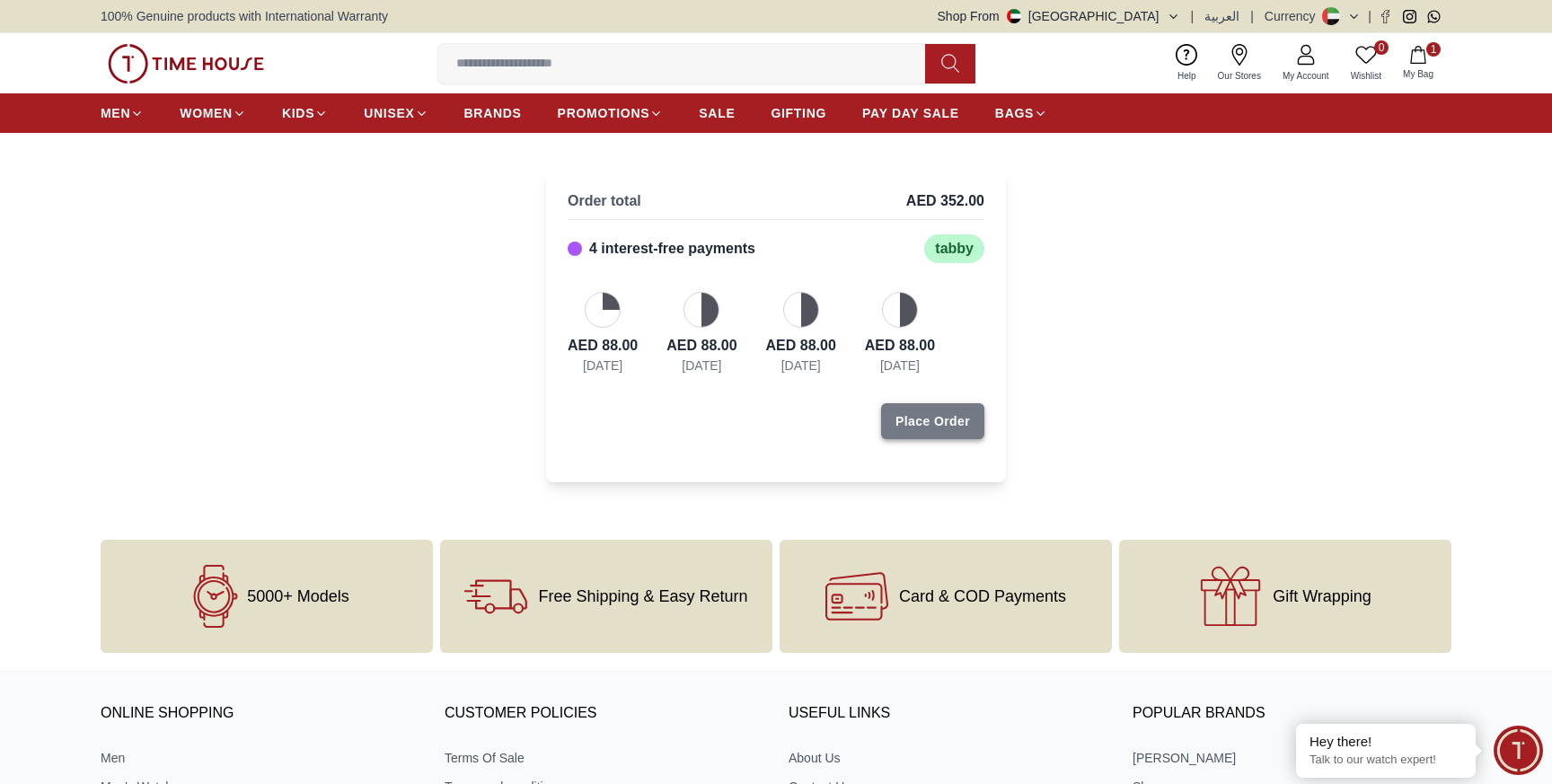
click at [932, 417] on div "Place Order" at bounding box center [932, 421] width 75 height 18
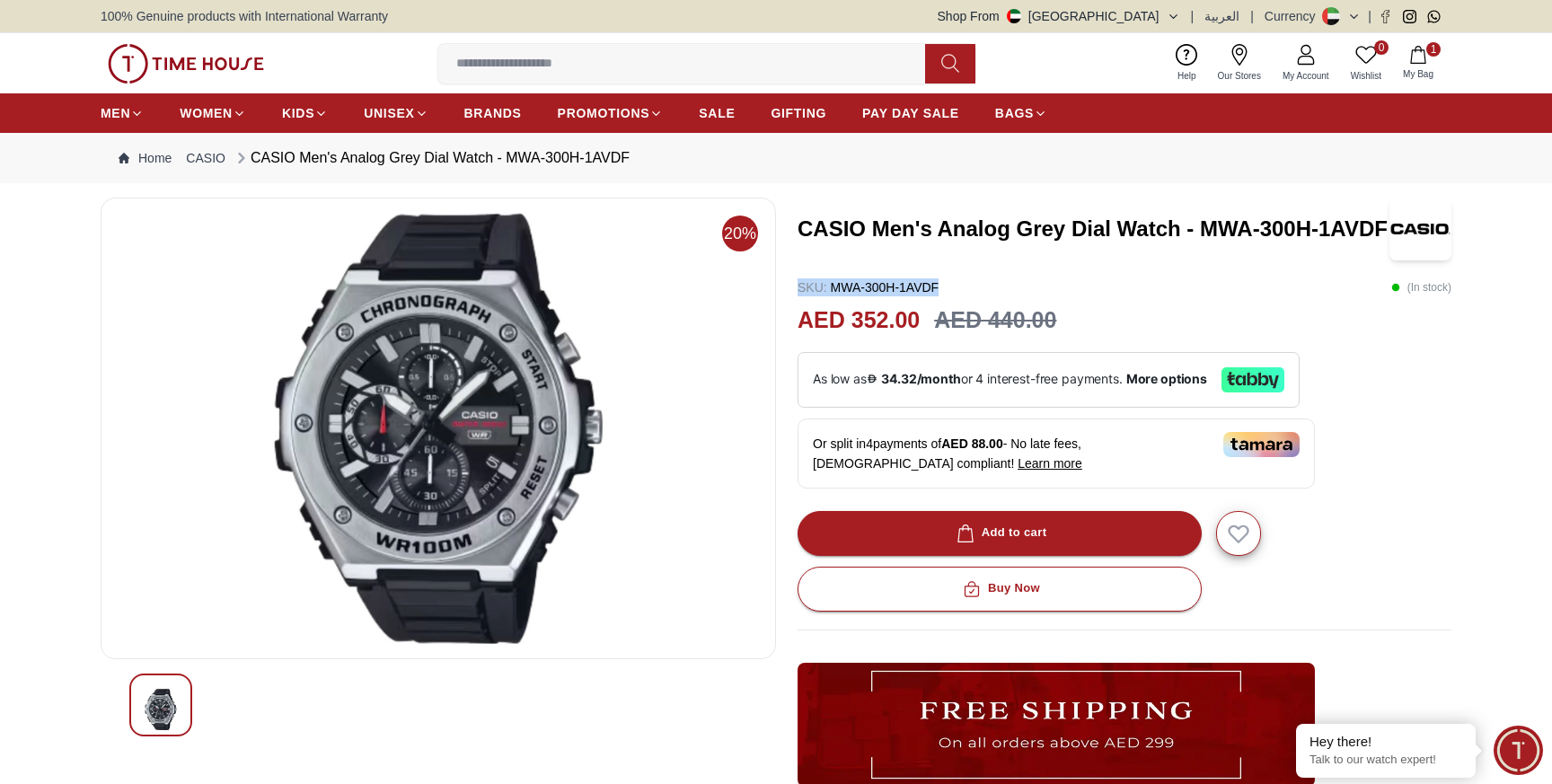
drag, startPoint x: 947, startPoint y: 283, endPoint x: 801, endPoint y: 289, distance: 146.1
click at [801, 289] on div "SKU : MWA-300H-1AVDF ( In stock )" at bounding box center [1124, 287] width 654 height 18
copy p "SKU : MWA-300H-1AVDF"
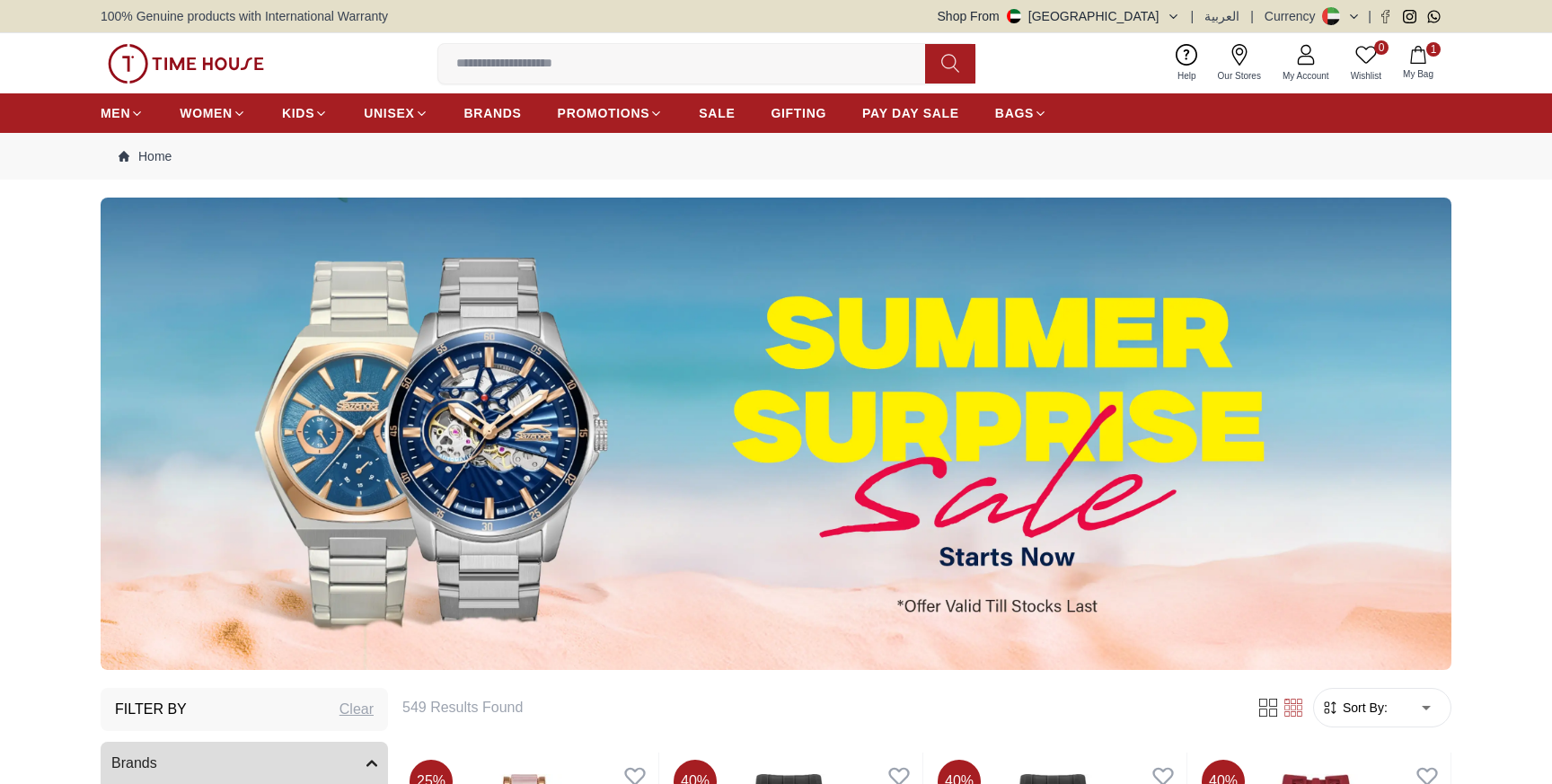
click at [1419, 56] on icon "button" at bounding box center [1417, 54] width 18 height 18
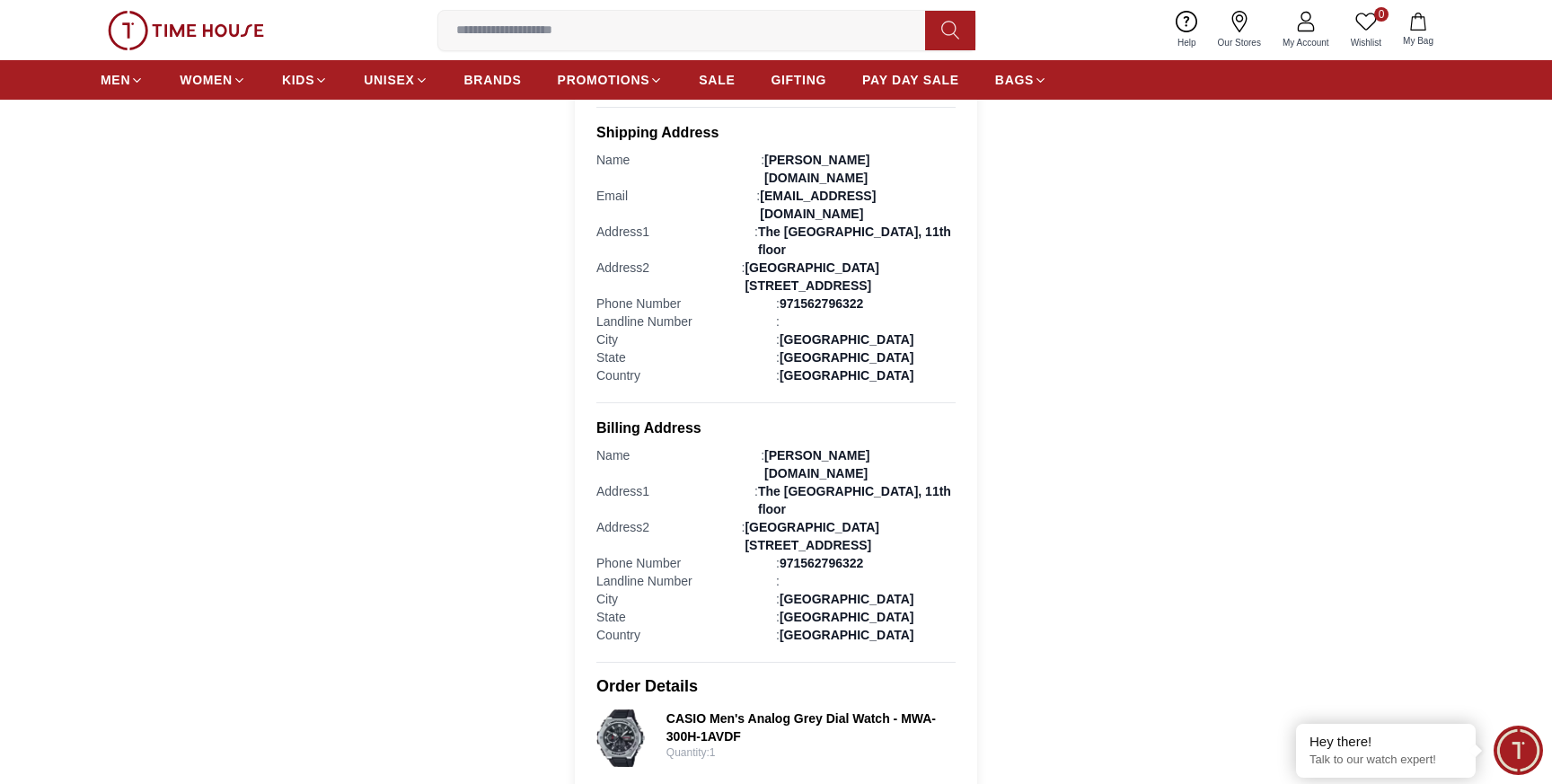
scroll to position [410, 0]
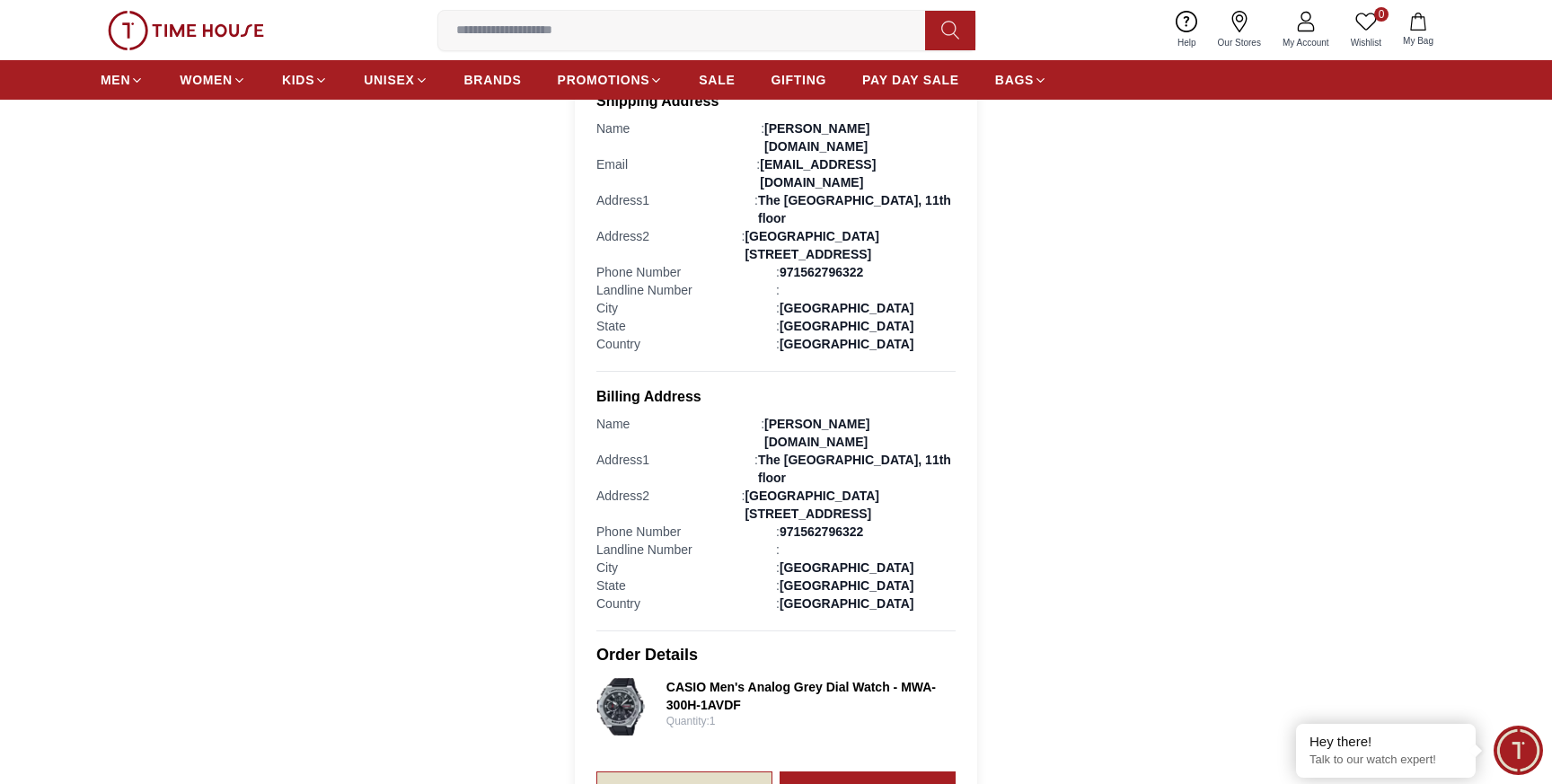
click at [706, 772] on link "Track Order" at bounding box center [685, 791] width 176 height 38
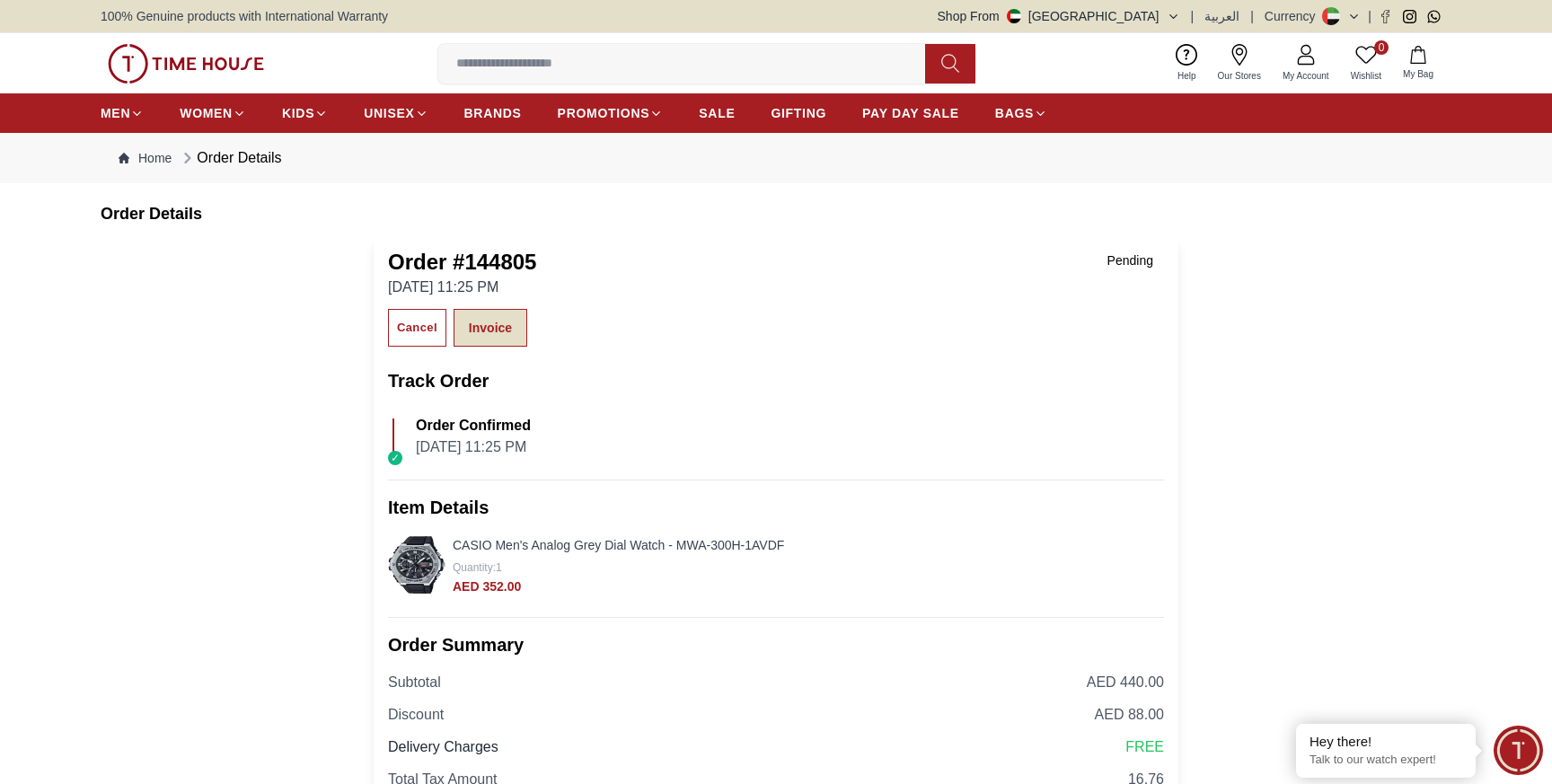
click at [505, 321] on link "Invoice" at bounding box center [490, 328] width 74 height 38
